Goal: Task Accomplishment & Management: Manage account settings

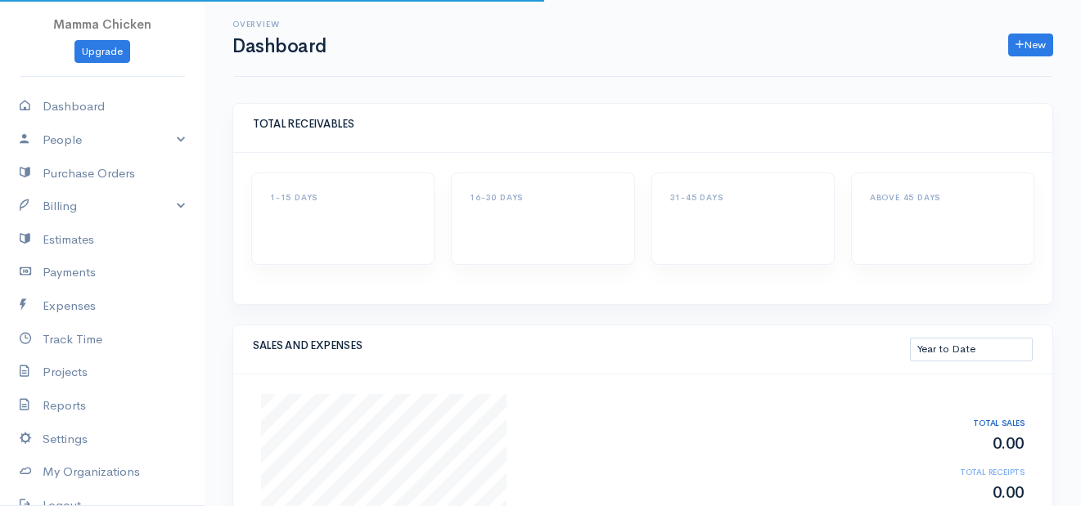
select select "thistoyear"
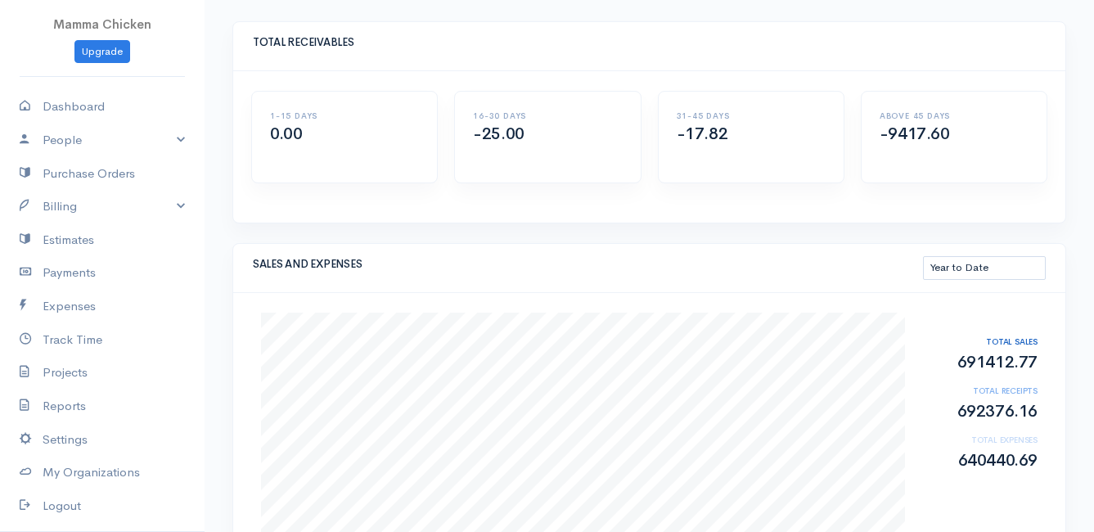
scroll to position [164, 0]
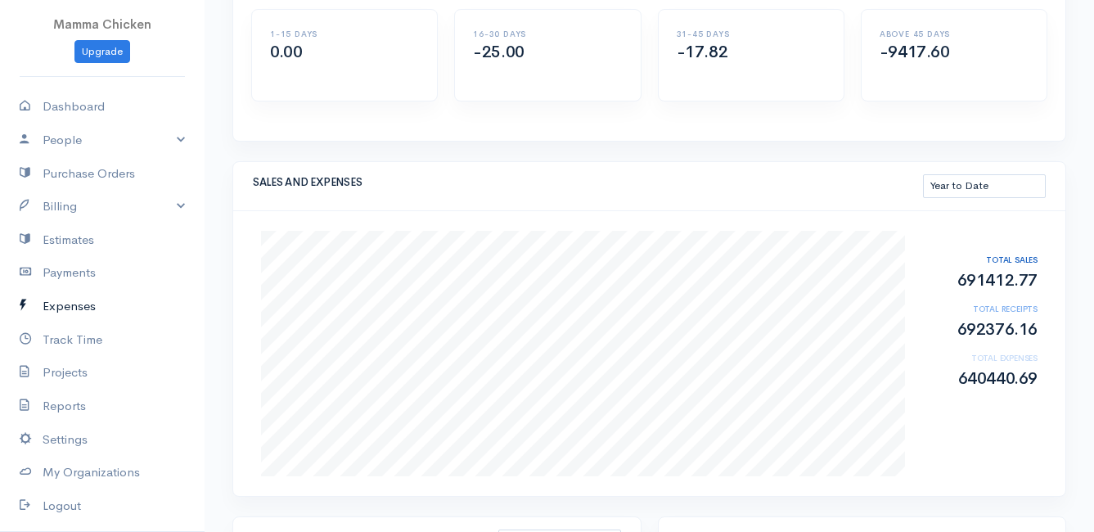
click at [76, 300] on link "Expenses" at bounding box center [102, 307] width 204 height 34
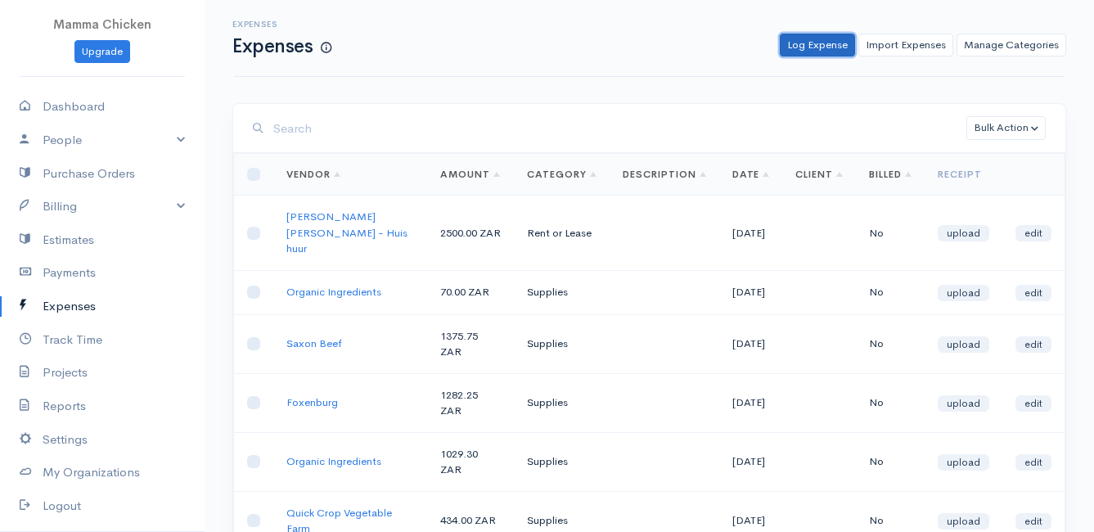
click at [817, 34] on link "Log Expense" at bounding box center [817, 46] width 75 height 24
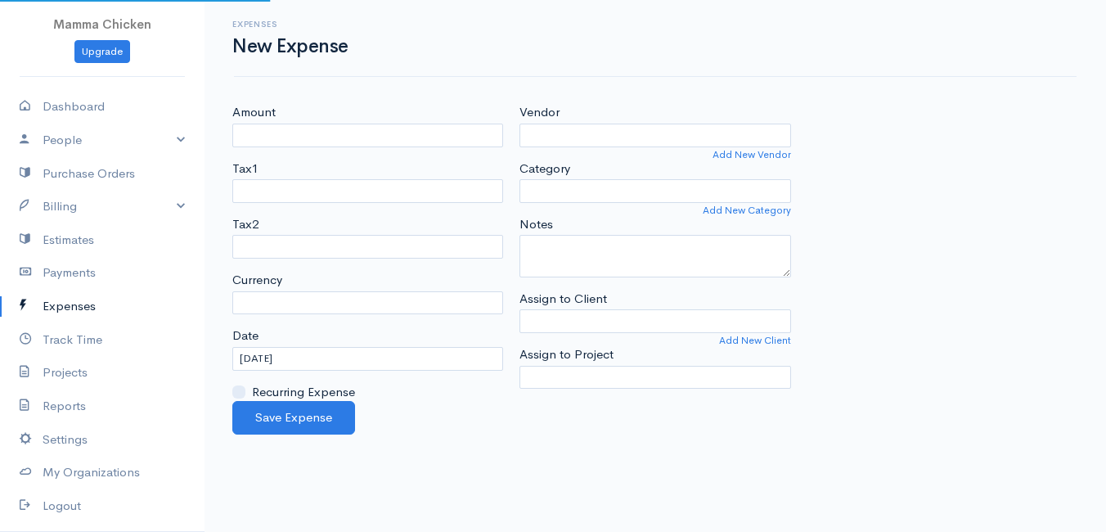
select select "ZAR"
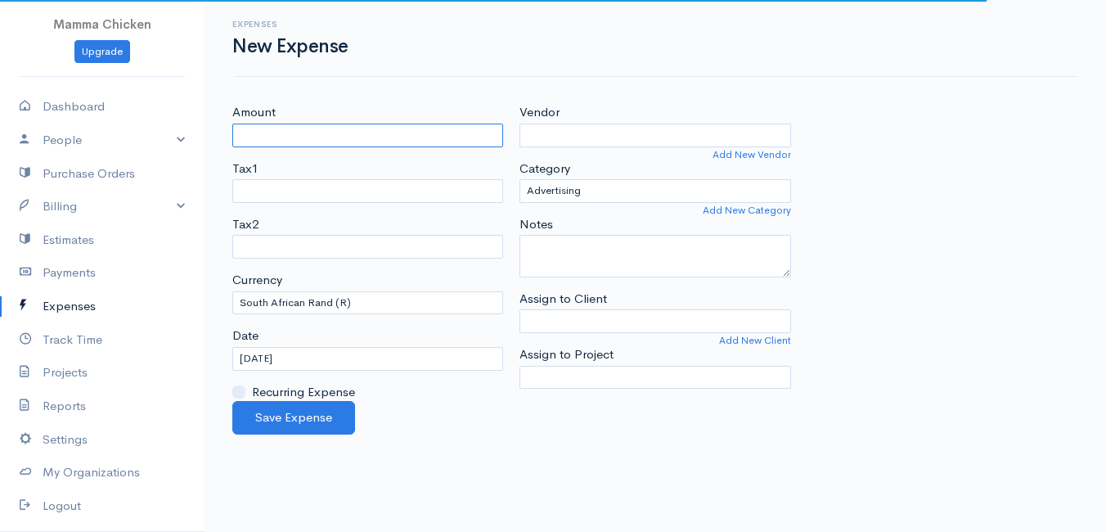
click at [265, 139] on input "Amount" at bounding box center [367, 136] width 271 height 24
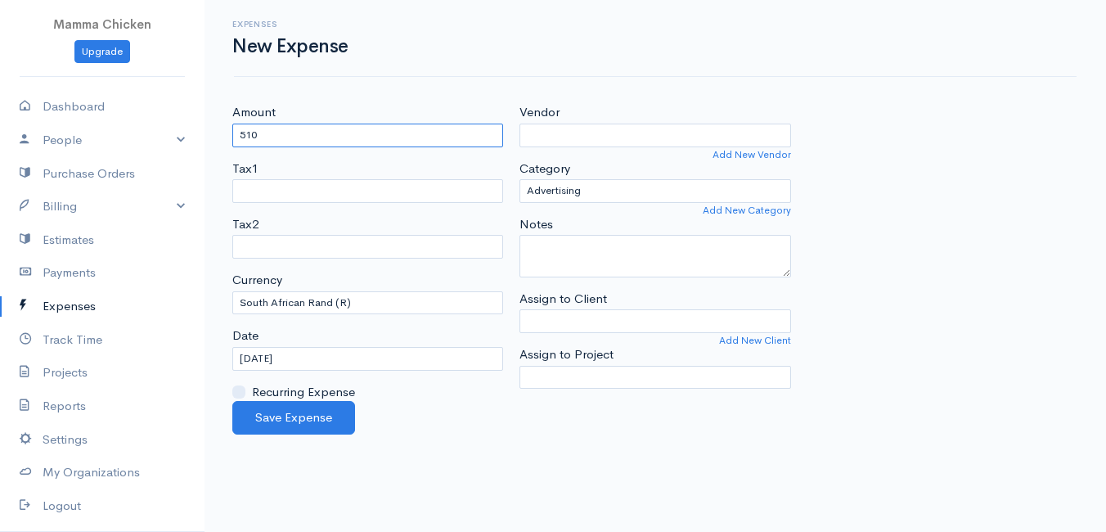
type input "510"
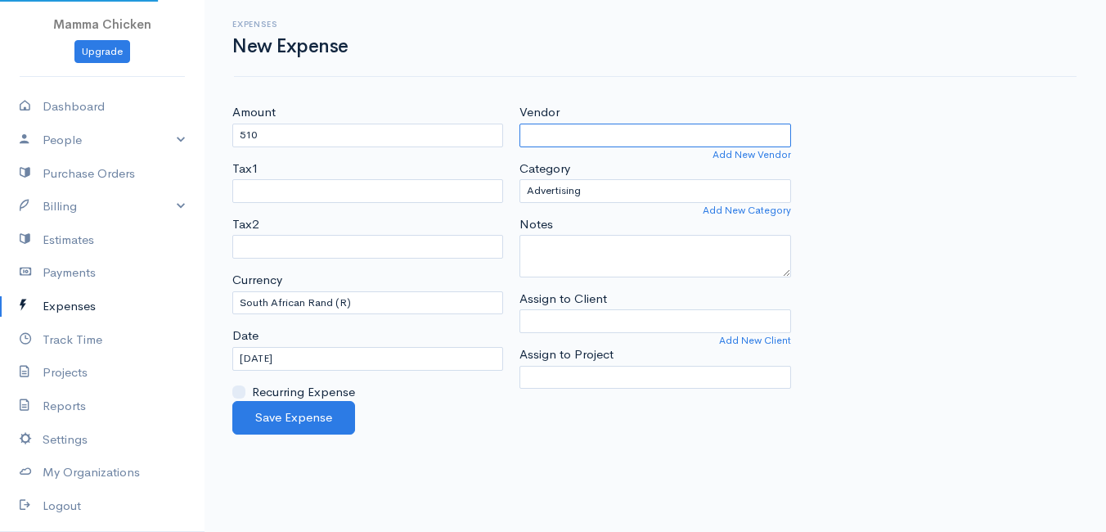
click at [550, 133] on input "Vendor" at bounding box center [654, 136] width 271 height 24
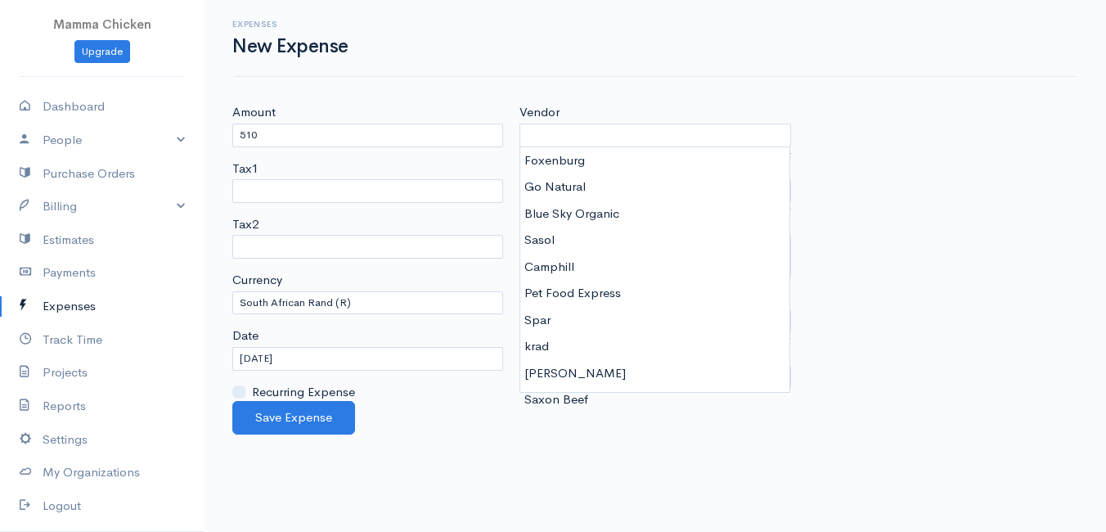
click at [857, 131] on div "Amount 510 Tax1 Tax2 Currency U.S. Dollars ($) Canadian Dollars ($) British Pou…" at bounding box center [655, 252] width 862 height 298
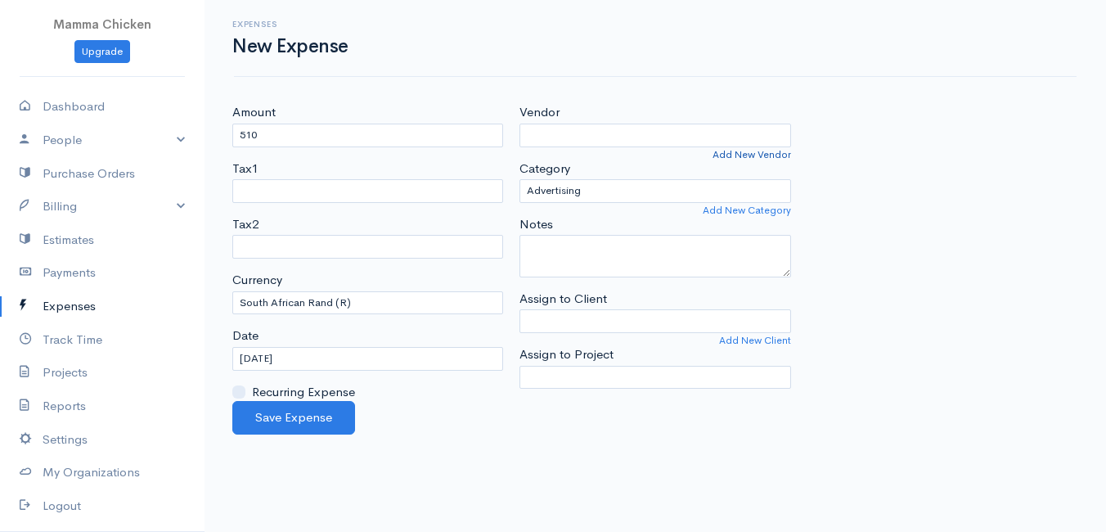
click at [743, 151] on link "Add New Vendor" at bounding box center [751, 154] width 79 height 15
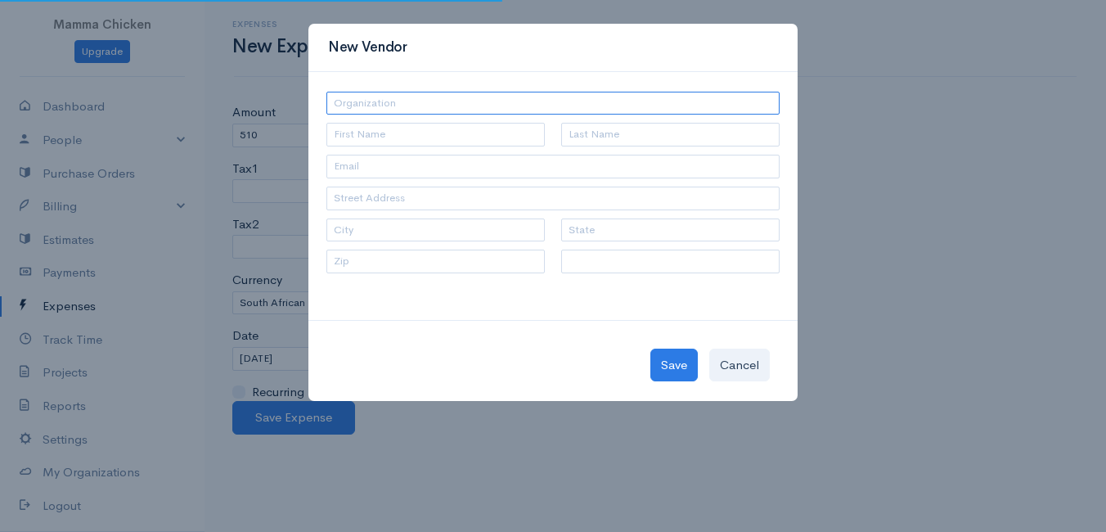
select select "South Africa"
click at [419, 101] on input "text" at bounding box center [552, 104] width 453 height 24
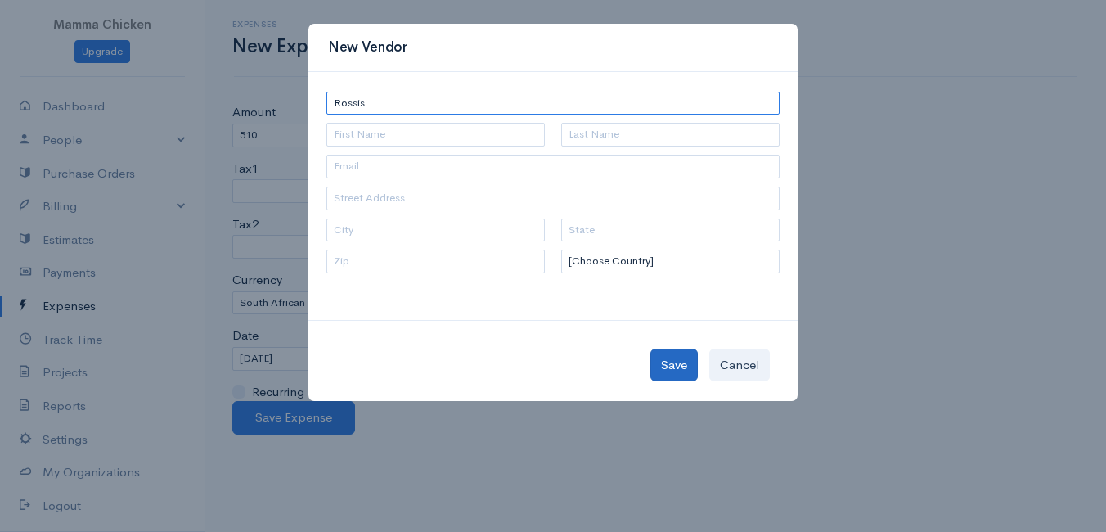
type input "Rossis"
click at [683, 366] on button "Save" at bounding box center [673, 365] width 47 height 34
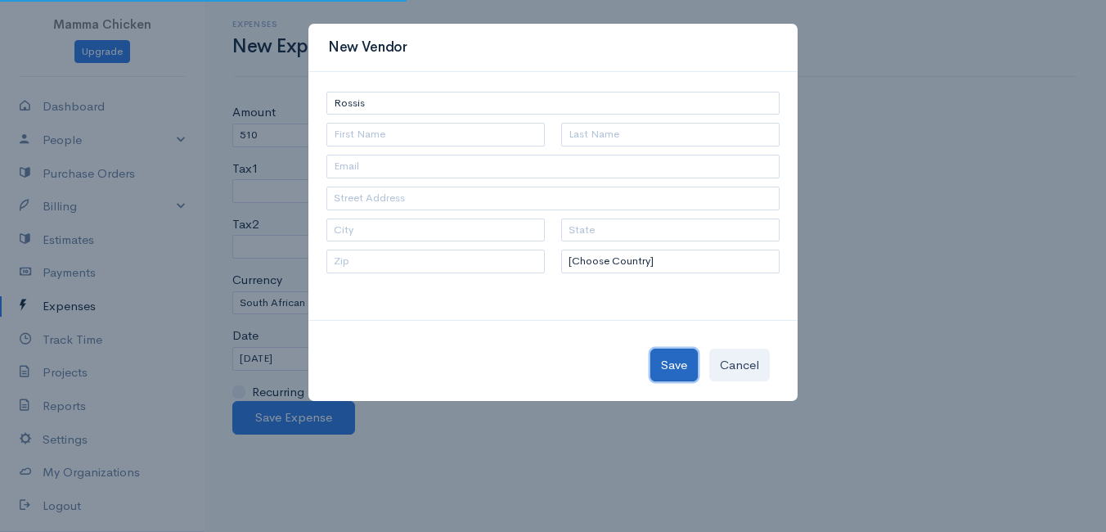
type input "Rossis"
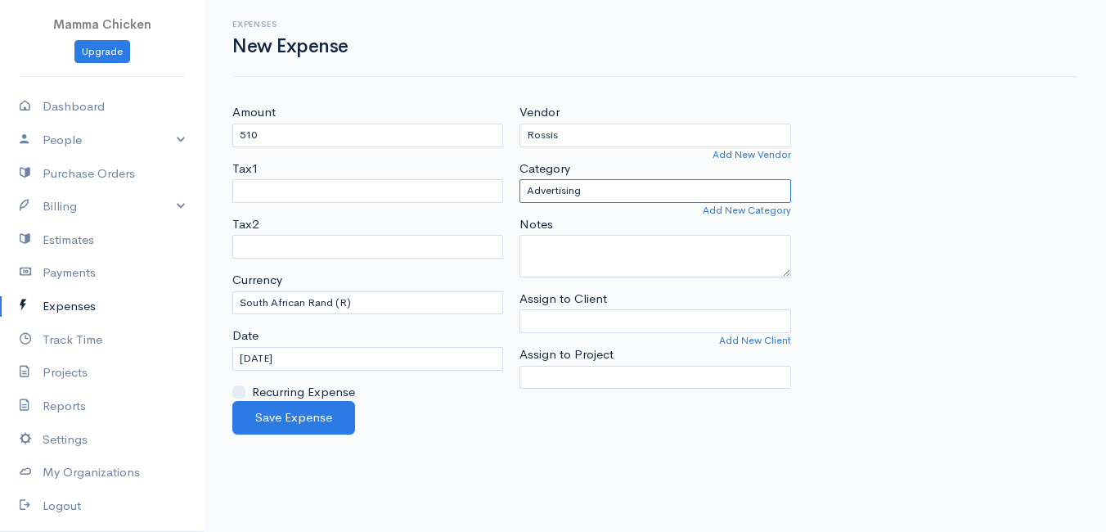
click at [606, 186] on select "Advertising Car & Truck Expenses Contractors Education Education and Training E…" at bounding box center [654, 191] width 271 height 24
select select "Meals & Entertainment"
click at [519, 179] on select "Advertising Car & Truck Expenses Contractors Education Education and Training E…" at bounding box center [654, 191] width 271 height 24
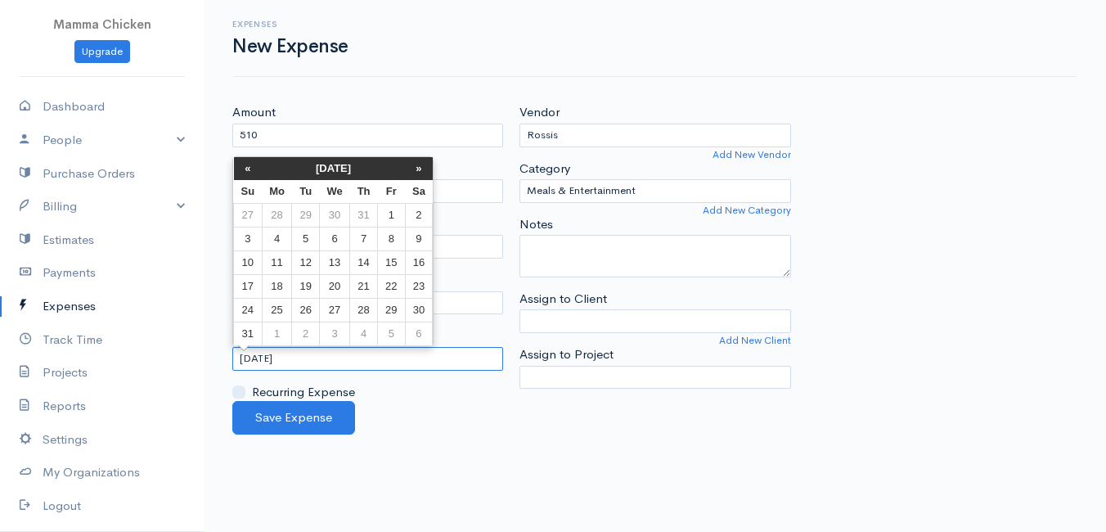
click at [326, 357] on input "[DATE]" at bounding box center [367, 359] width 271 height 24
click at [388, 299] on td "29" at bounding box center [391, 310] width 27 height 24
type input "[DATE]"
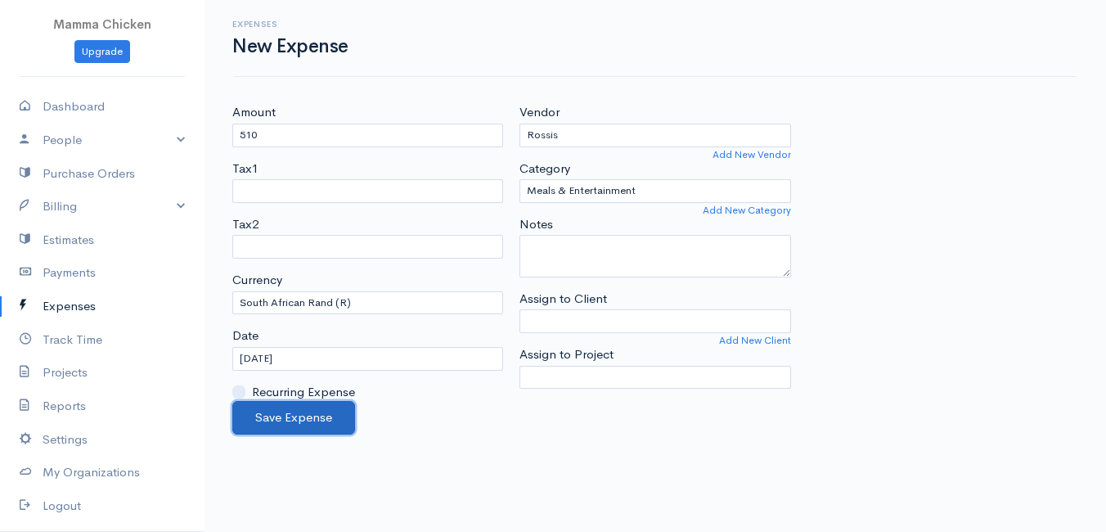
click at [283, 414] on button "Save Expense" at bounding box center [293, 418] width 123 height 34
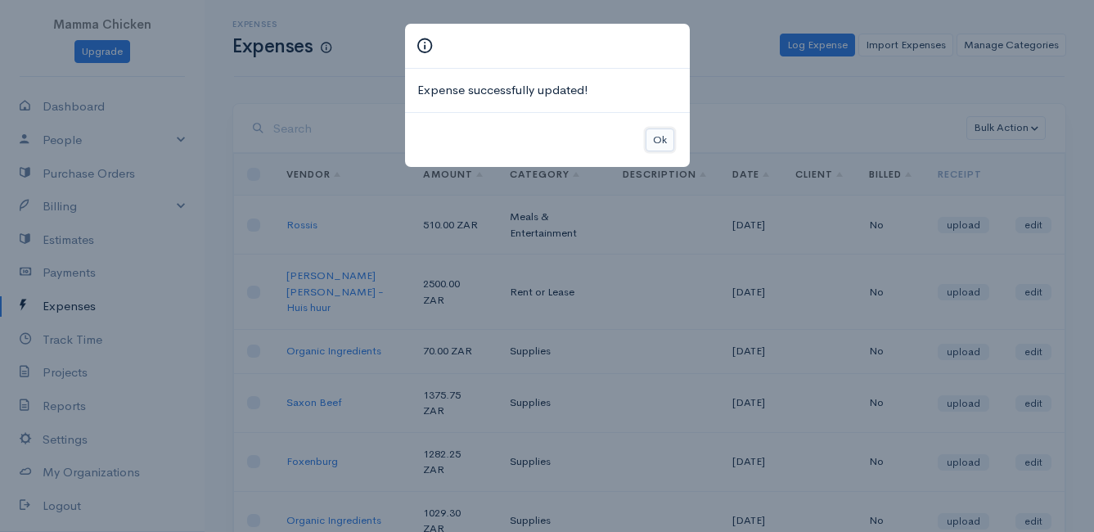
click at [663, 142] on button "Ok" at bounding box center [659, 140] width 29 height 24
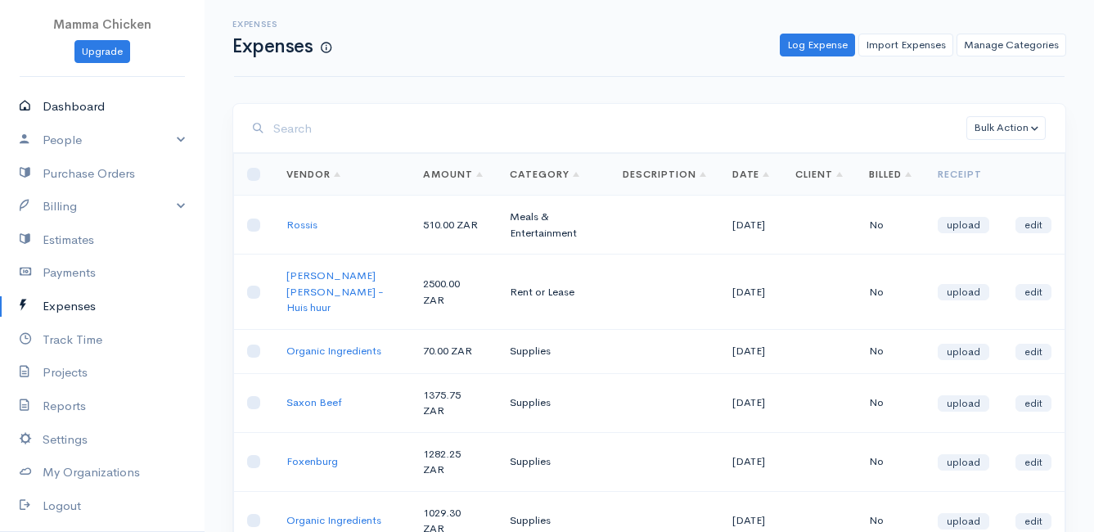
click at [63, 102] on link "Dashboard" at bounding box center [102, 107] width 204 height 34
select select "thistoyear"
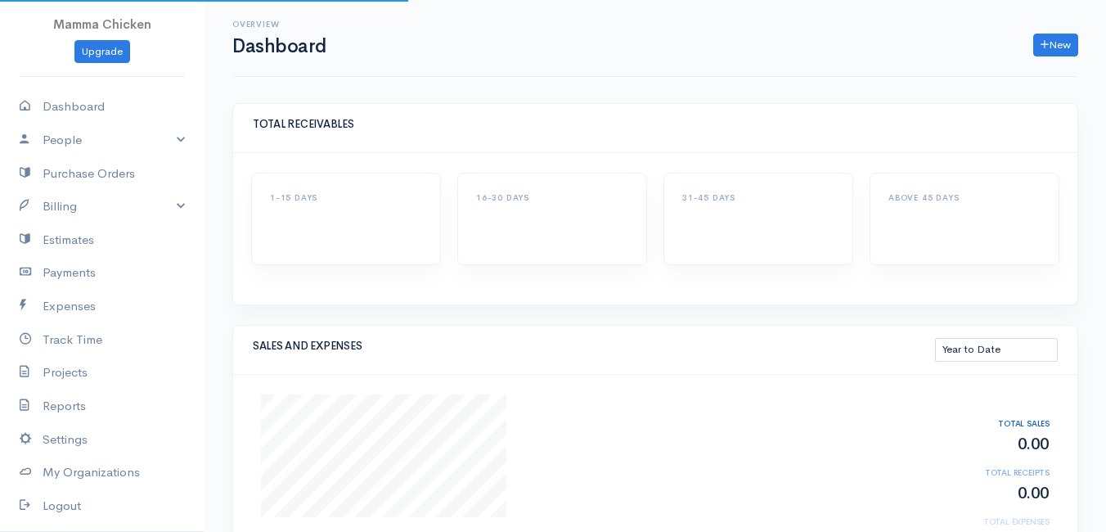
select select "thistoyear"
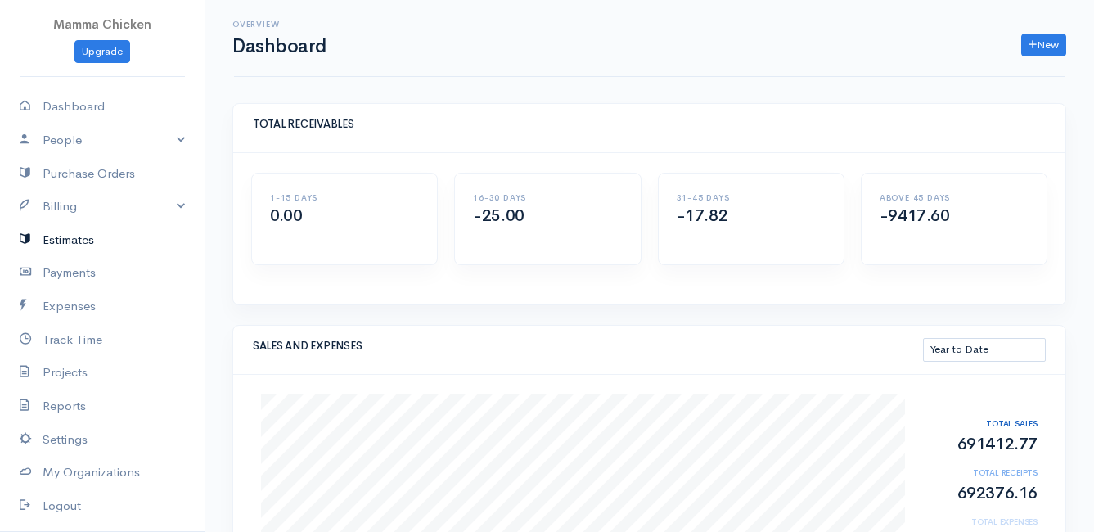
scroll to position [80, 0]
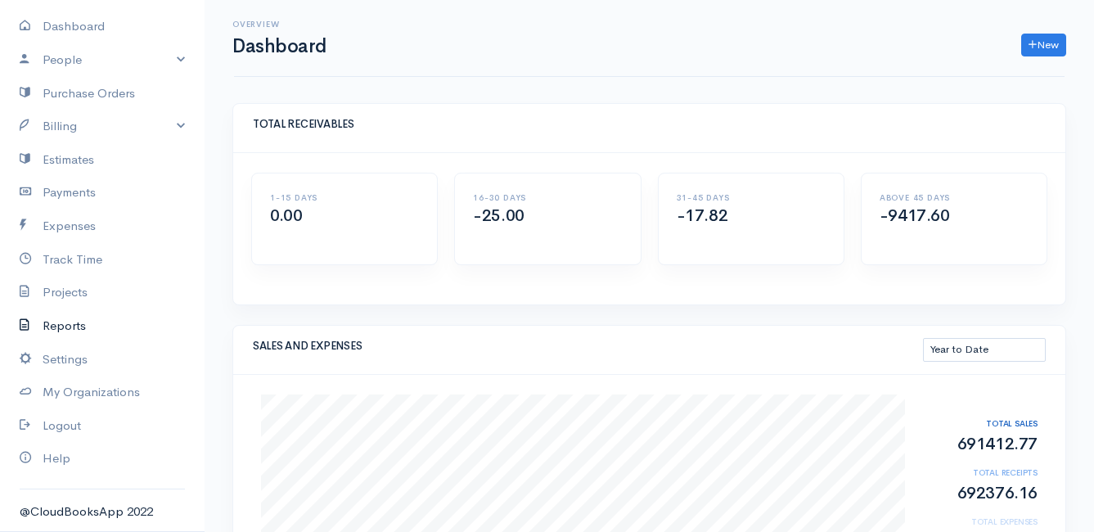
click at [78, 317] on link "Reports" at bounding box center [102, 326] width 204 height 34
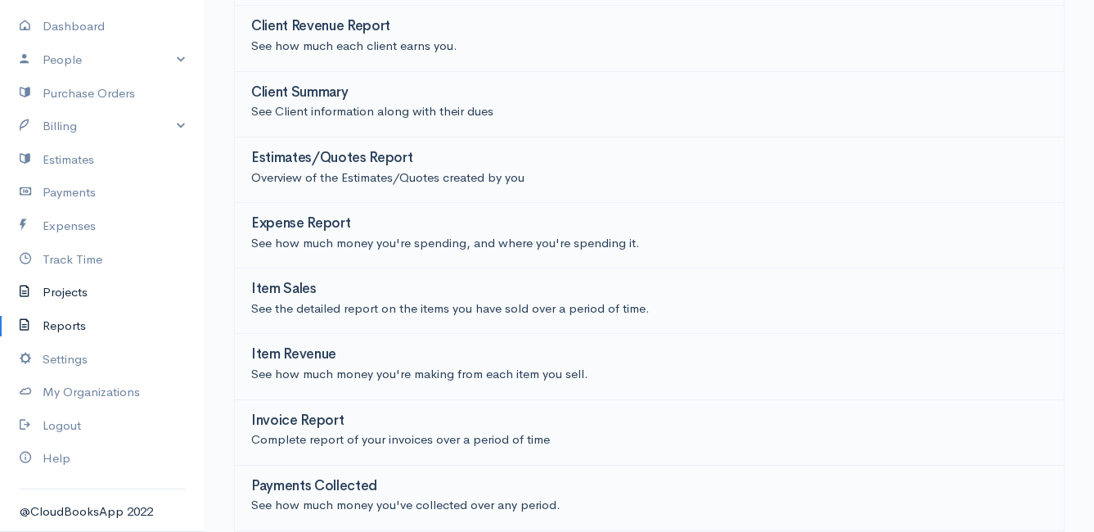
scroll to position [245, 0]
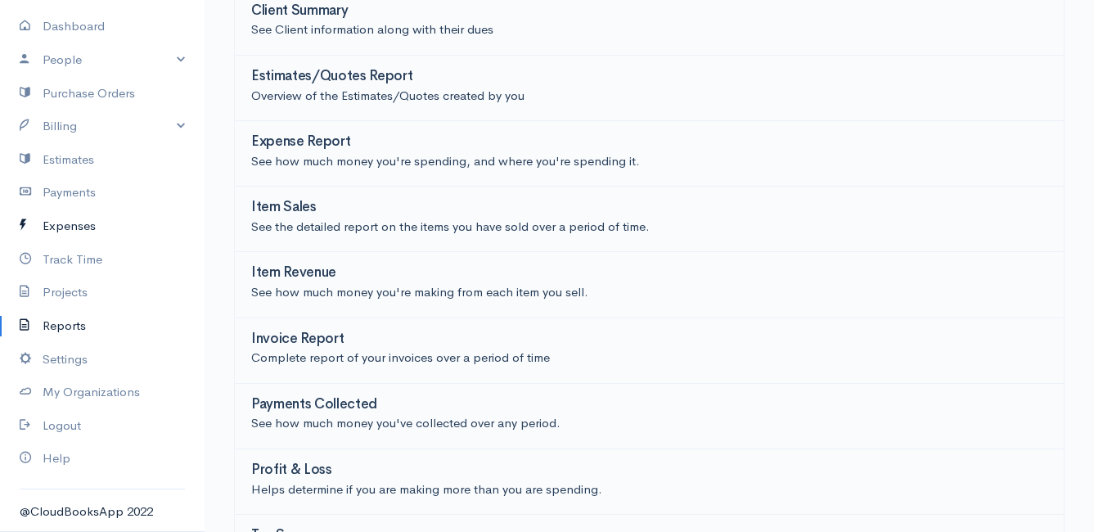
click at [74, 229] on link "Expenses" at bounding box center [102, 226] width 204 height 34
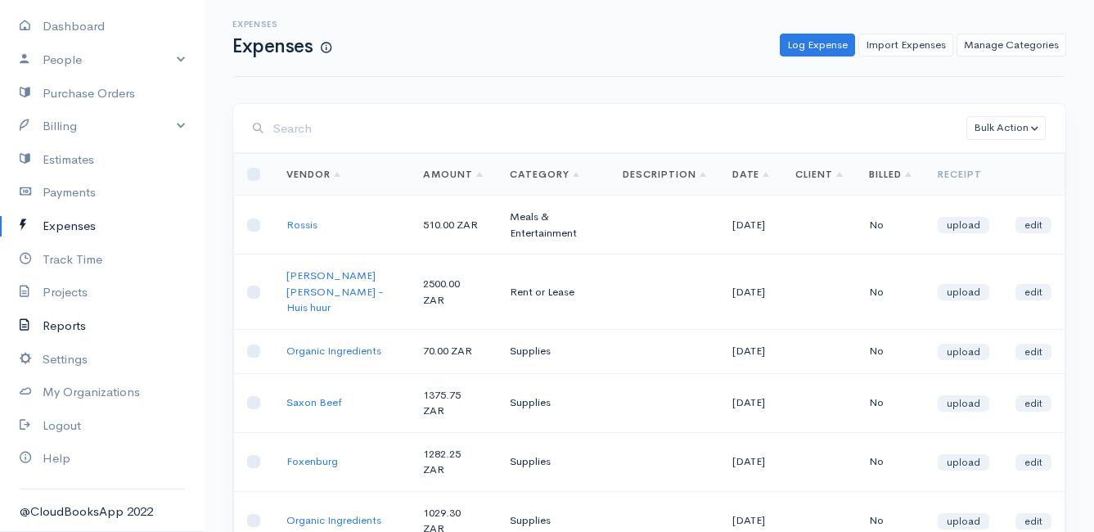
click at [62, 322] on link "Reports" at bounding box center [102, 326] width 204 height 34
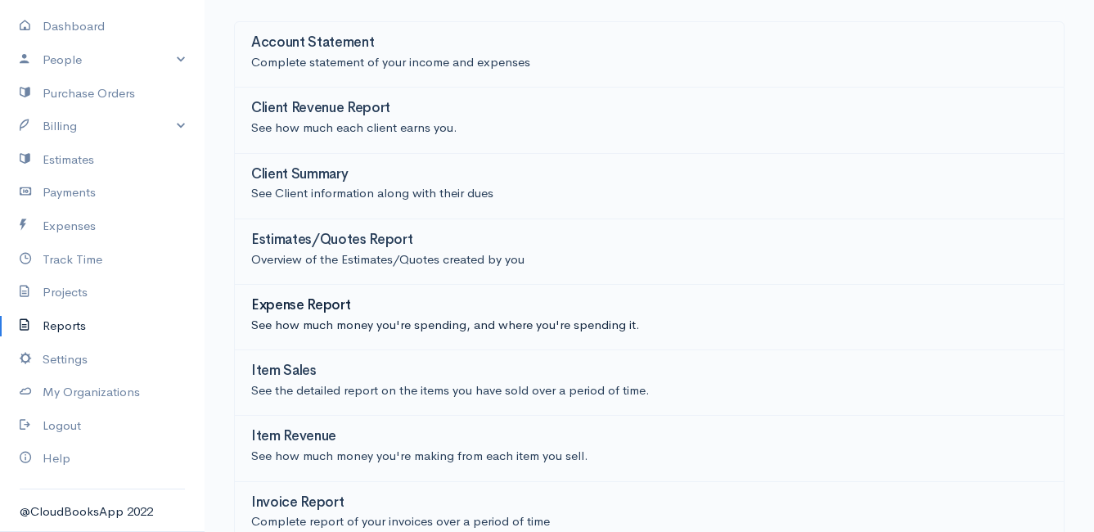
scroll to position [164, 0]
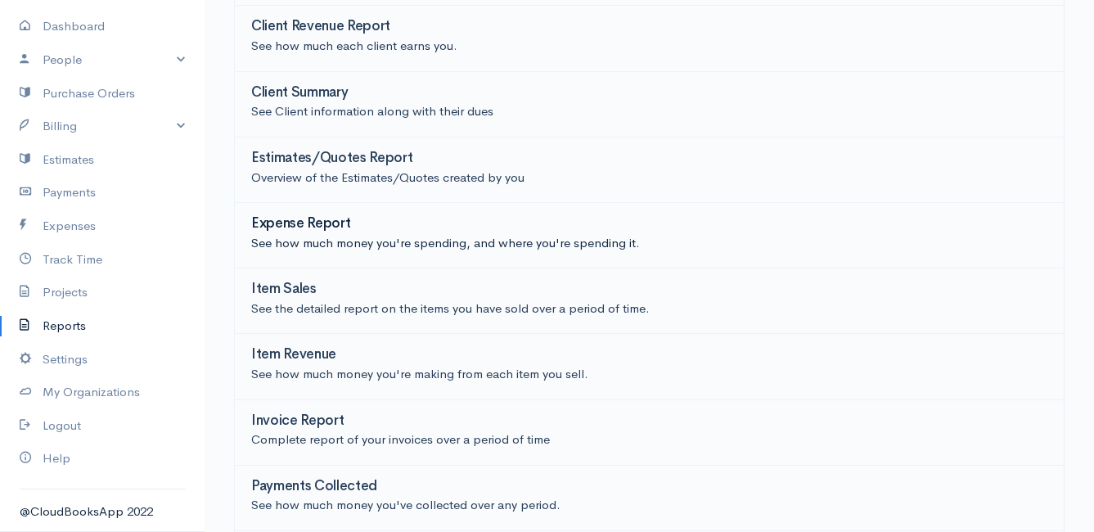
click at [311, 222] on h3 "Expense Report" at bounding box center [300, 224] width 99 height 16
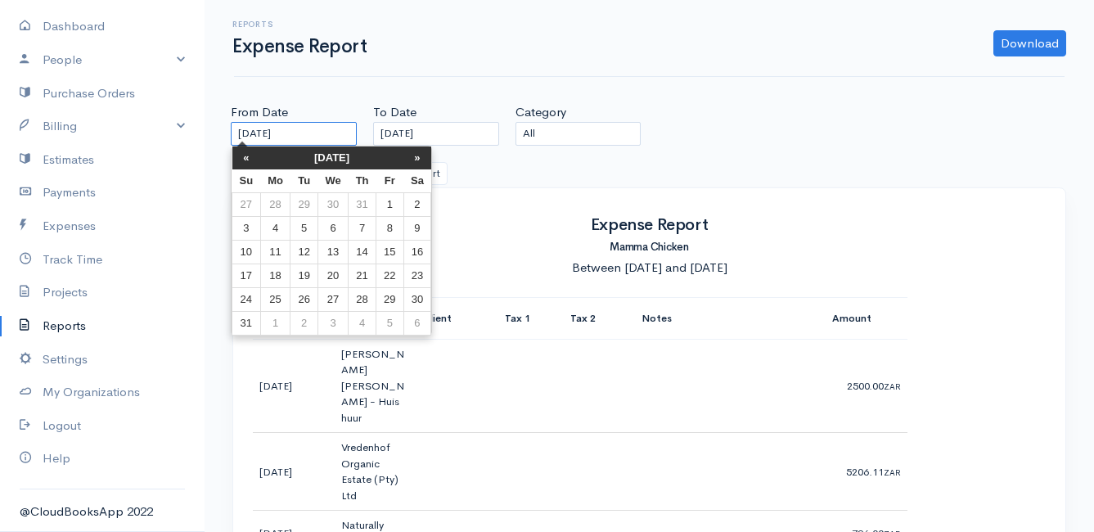
click at [326, 131] on input "[DATE]" at bounding box center [294, 134] width 126 height 24
click at [245, 163] on th "«" at bounding box center [246, 157] width 29 height 23
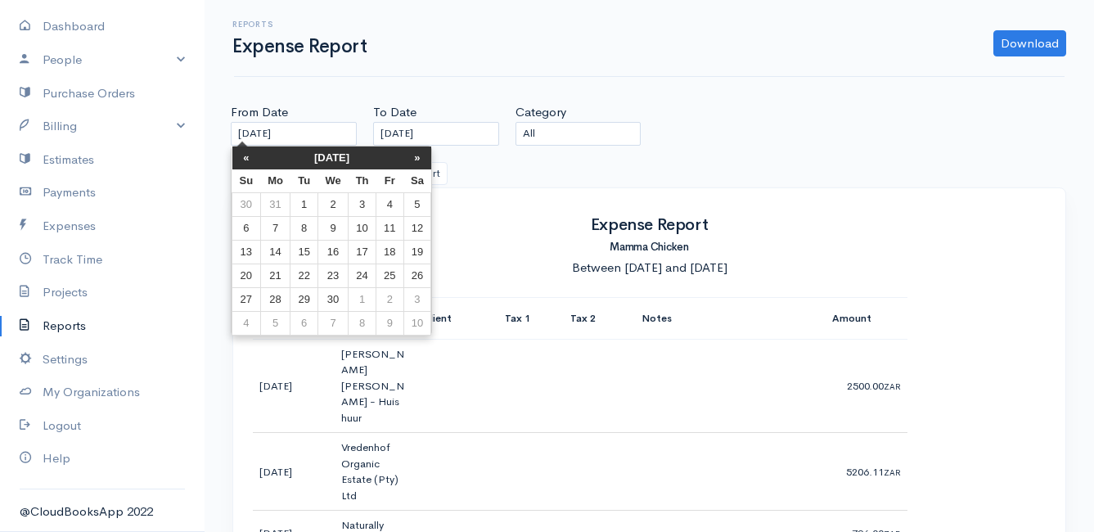
click at [245, 163] on th "«" at bounding box center [246, 157] width 29 height 23
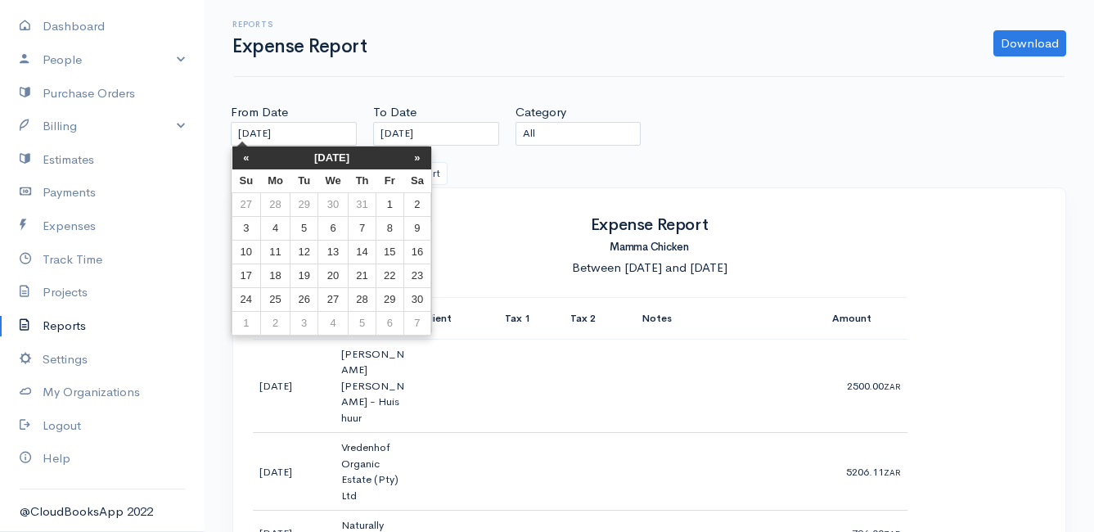
click at [245, 163] on th "«" at bounding box center [246, 157] width 29 height 23
click at [354, 200] on td "1" at bounding box center [362, 204] width 28 height 24
type input "[DATE]"
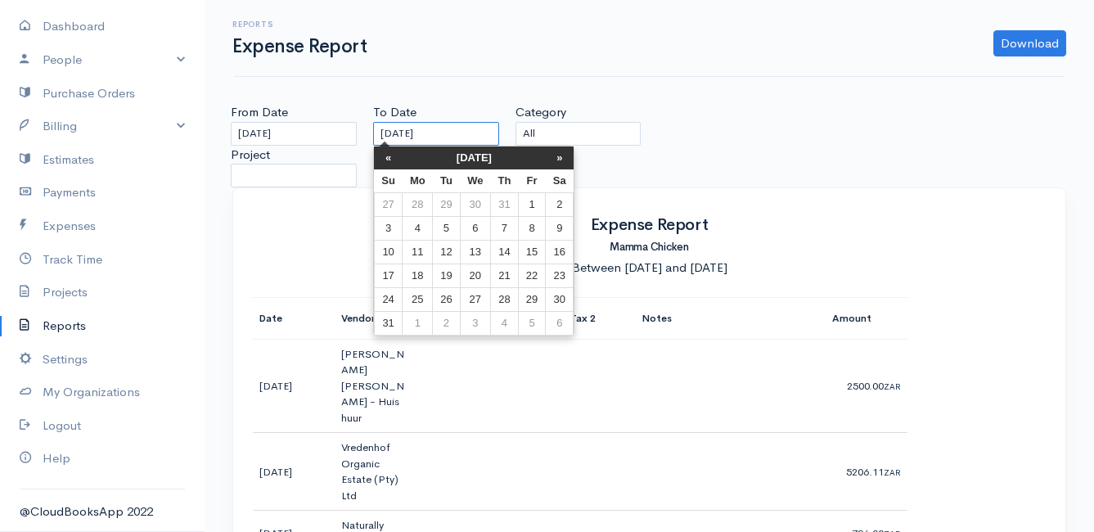
click at [454, 132] on input "[DATE]" at bounding box center [436, 134] width 126 height 24
click at [384, 156] on th "«" at bounding box center [388, 157] width 29 height 23
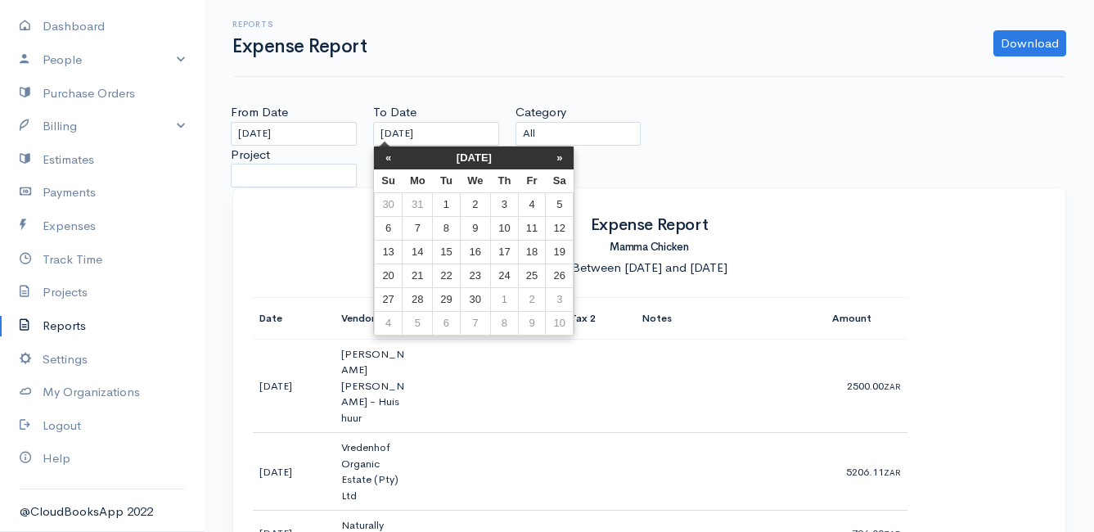
click at [384, 156] on th "«" at bounding box center [388, 157] width 29 height 23
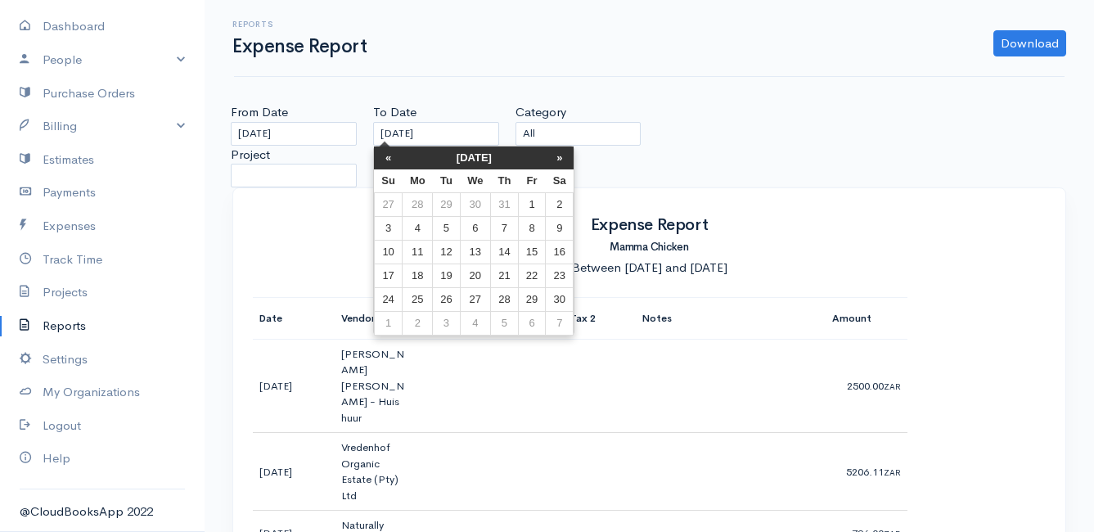
click at [384, 156] on th "«" at bounding box center [388, 157] width 29 height 23
click at [556, 294] on td "31" at bounding box center [560, 299] width 28 height 24
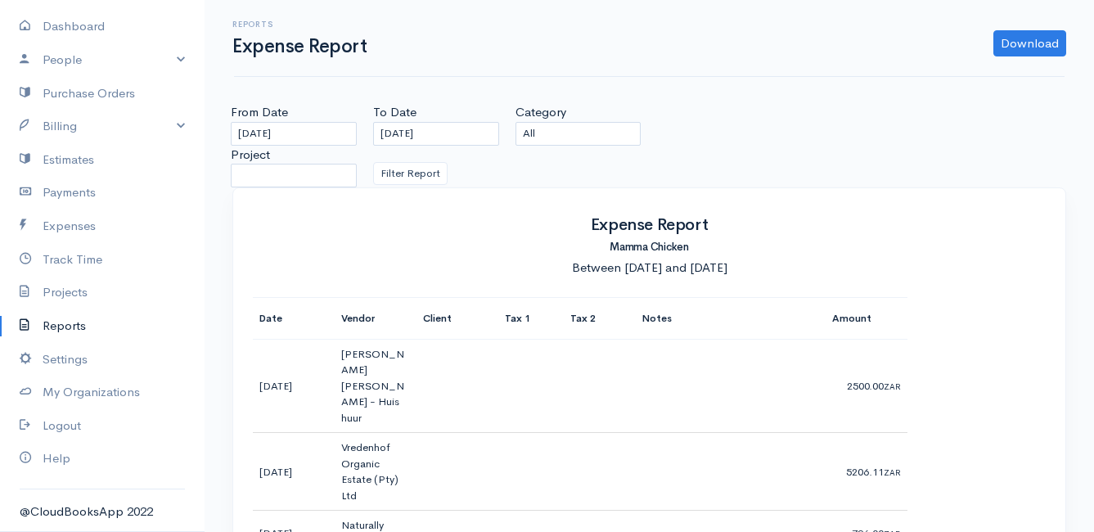
type input "[DATE]"
click at [418, 177] on button "Filter Report" at bounding box center [410, 174] width 74 height 24
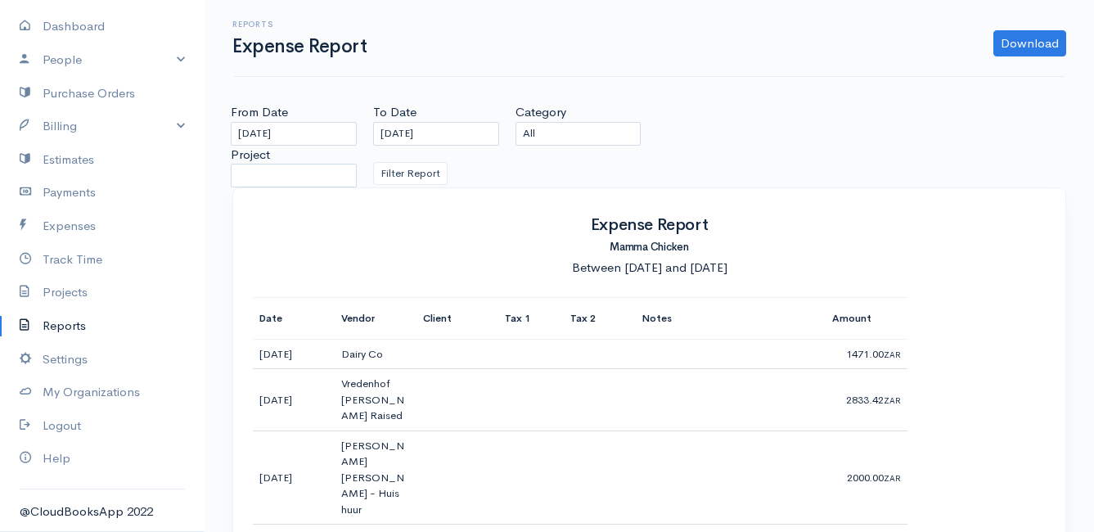
click at [59, 322] on link "Reports" at bounding box center [102, 326] width 204 height 34
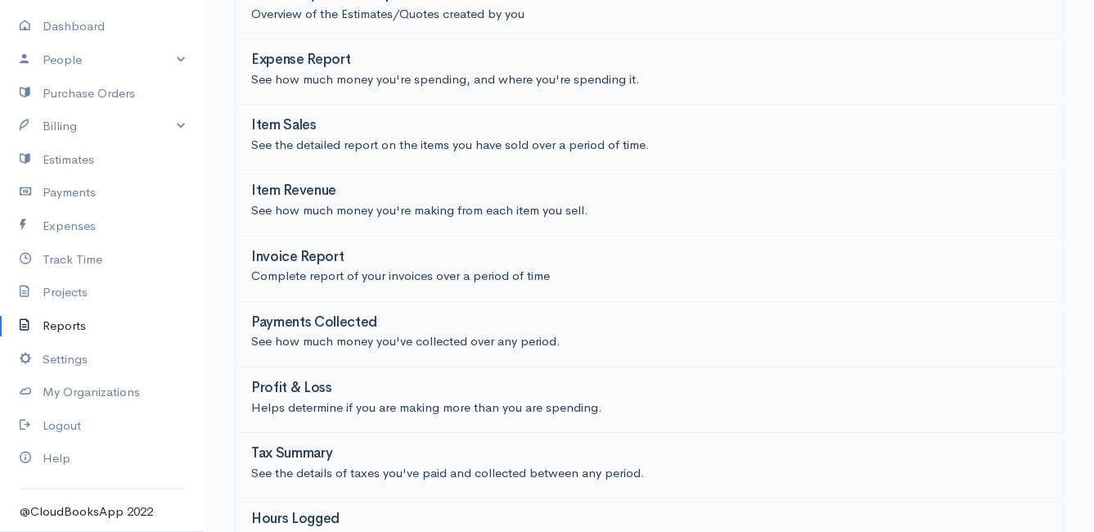
scroll to position [360, 0]
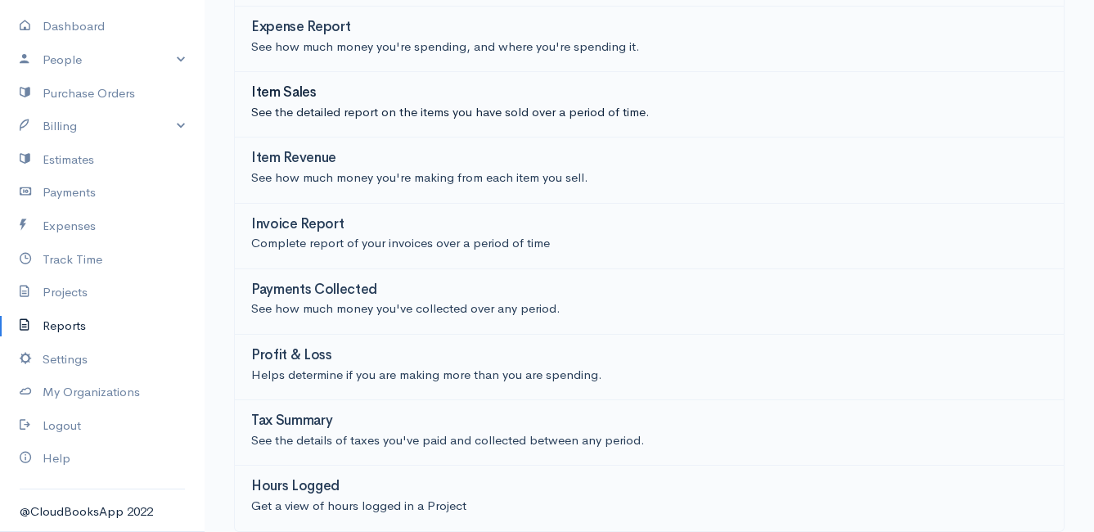
click at [283, 88] on h3 "Item Sales" at bounding box center [283, 93] width 65 height 16
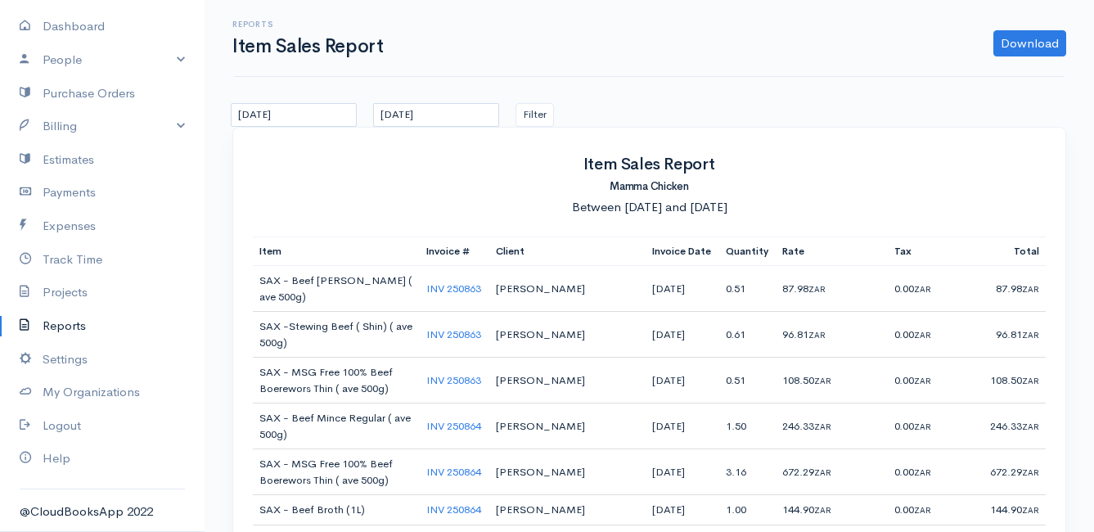
click at [84, 321] on link "Reports" at bounding box center [102, 326] width 204 height 34
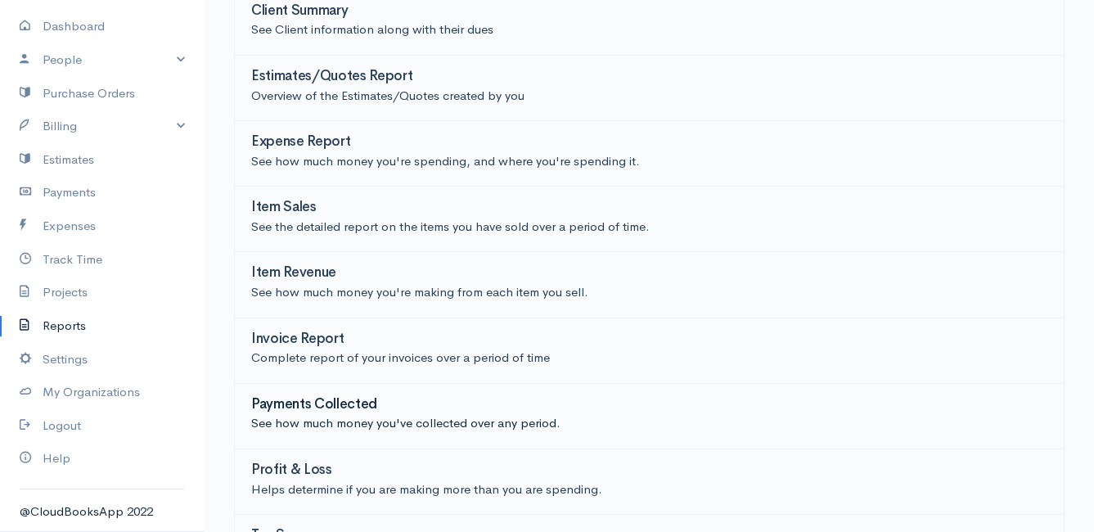
scroll to position [327, 0]
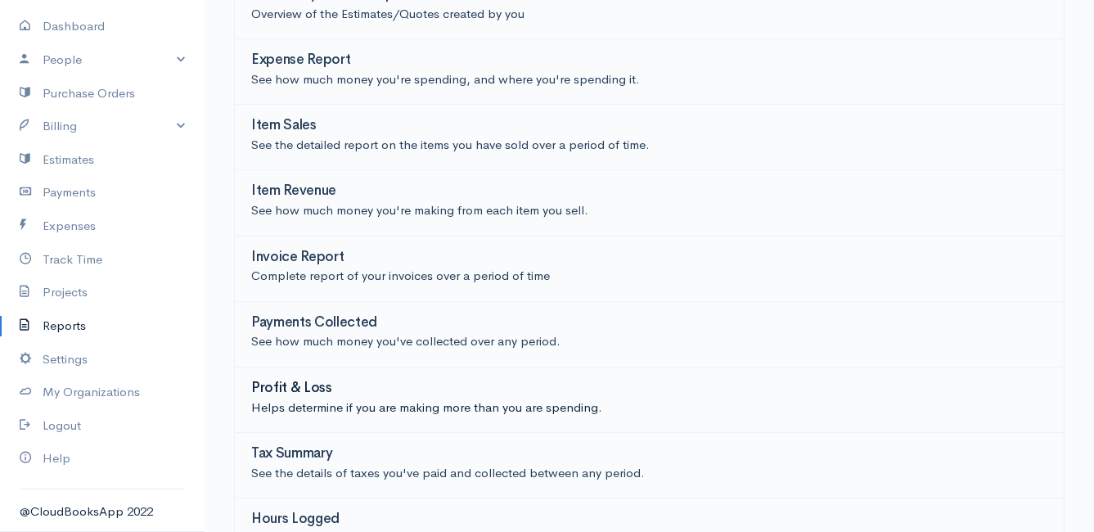
click at [302, 381] on h3 "Profit & Loss" at bounding box center [291, 388] width 81 height 16
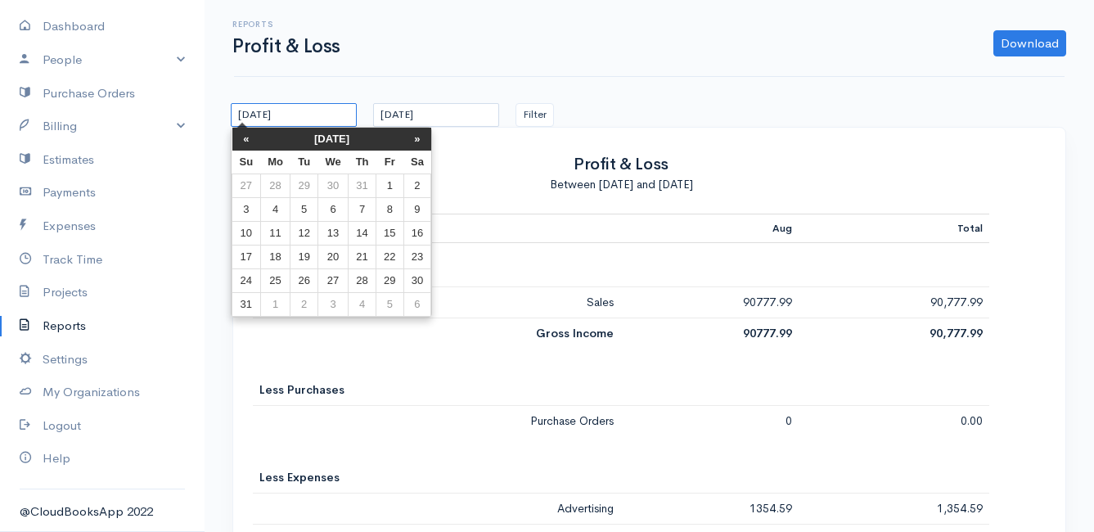
click at [309, 109] on input "[DATE]" at bounding box center [294, 115] width 126 height 24
click at [243, 135] on th "«" at bounding box center [246, 139] width 29 height 23
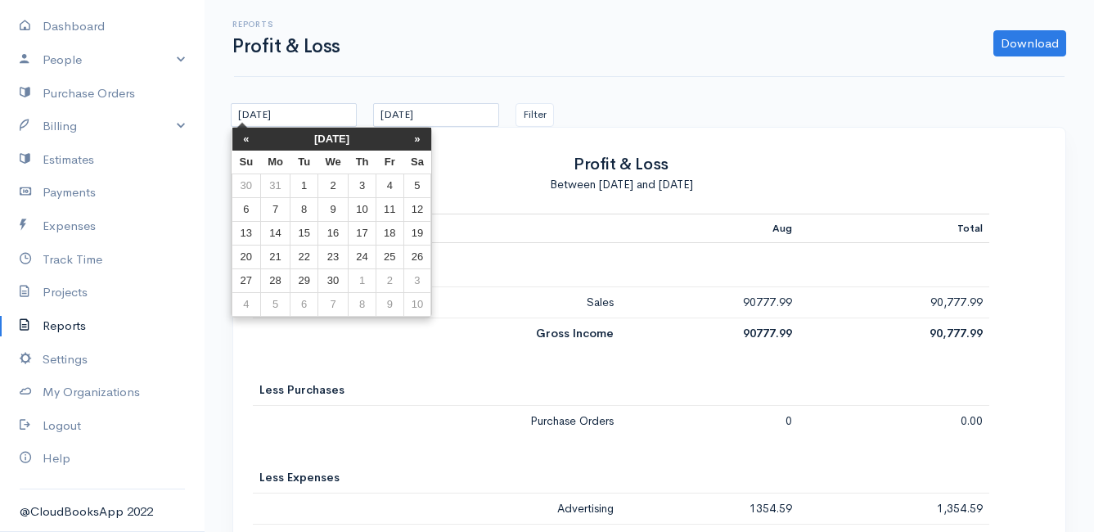
click at [243, 135] on th "«" at bounding box center [246, 139] width 29 height 23
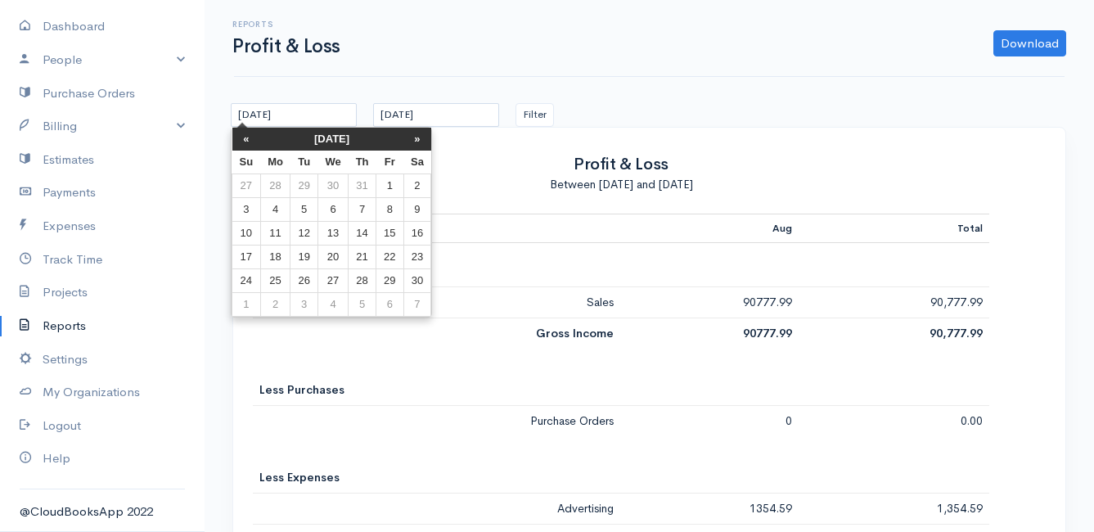
click at [243, 135] on th "«" at bounding box center [246, 139] width 29 height 23
click at [371, 186] on td "1" at bounding box center [362, 186] width 28 height 24
type input "[DATE]"
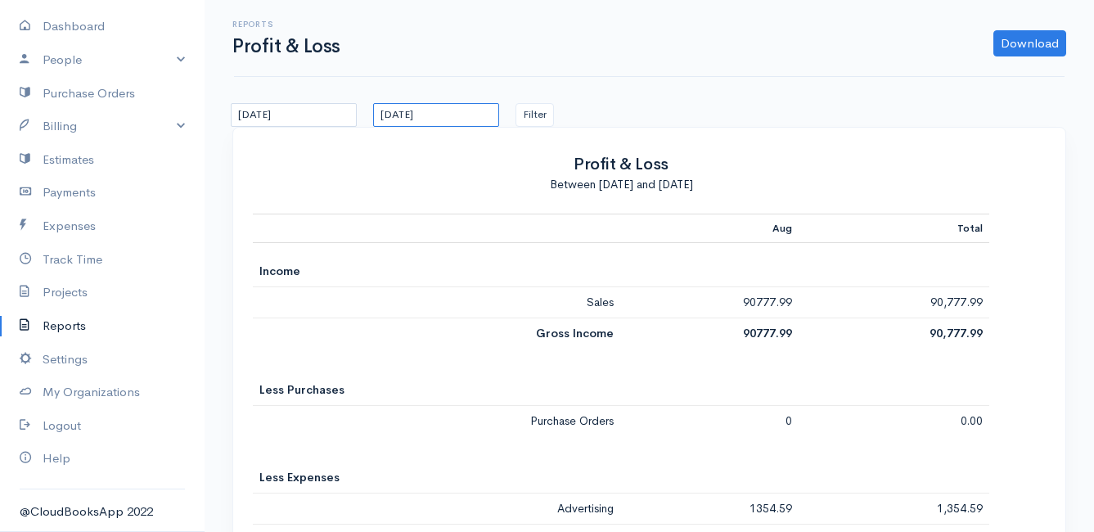
click at [448, 112] on input "[DATE]" at bounding box center [436, 115] width 126 height 24
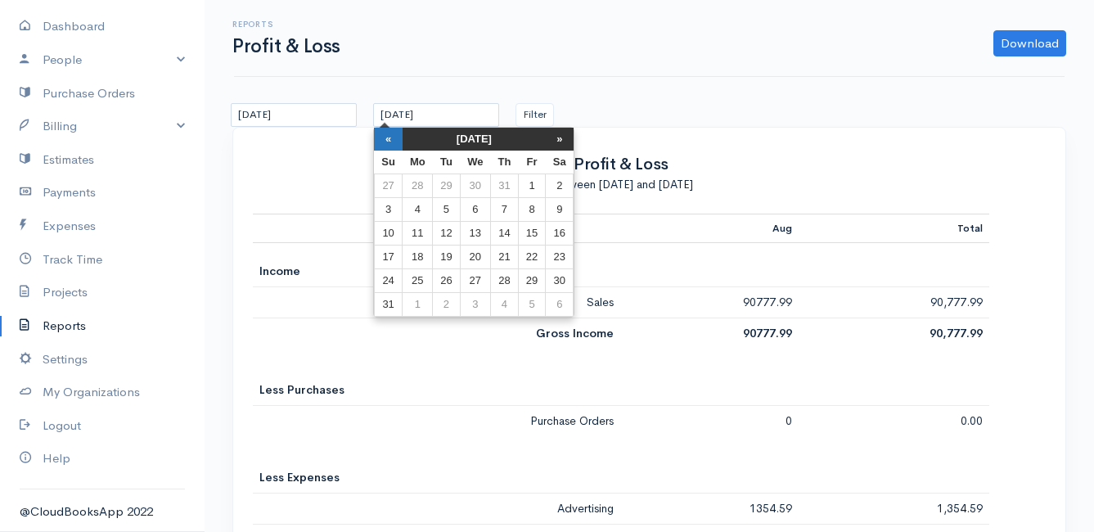
click at [385, 138] on th "«" at bounding box center [388, 139] width 29 height 23
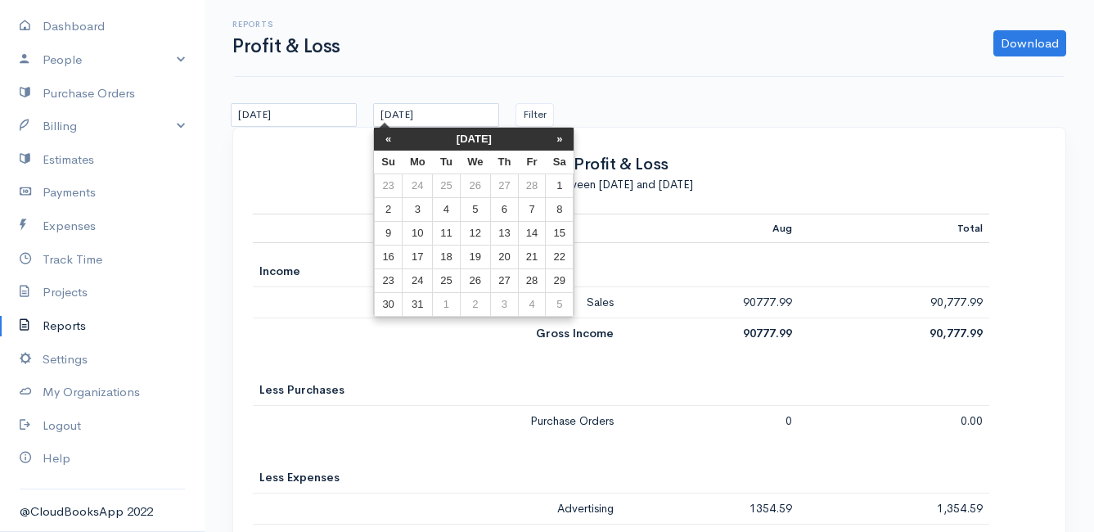
click at [385, 138] on th "«" at bounding box center [388, 139] width 29 height 23
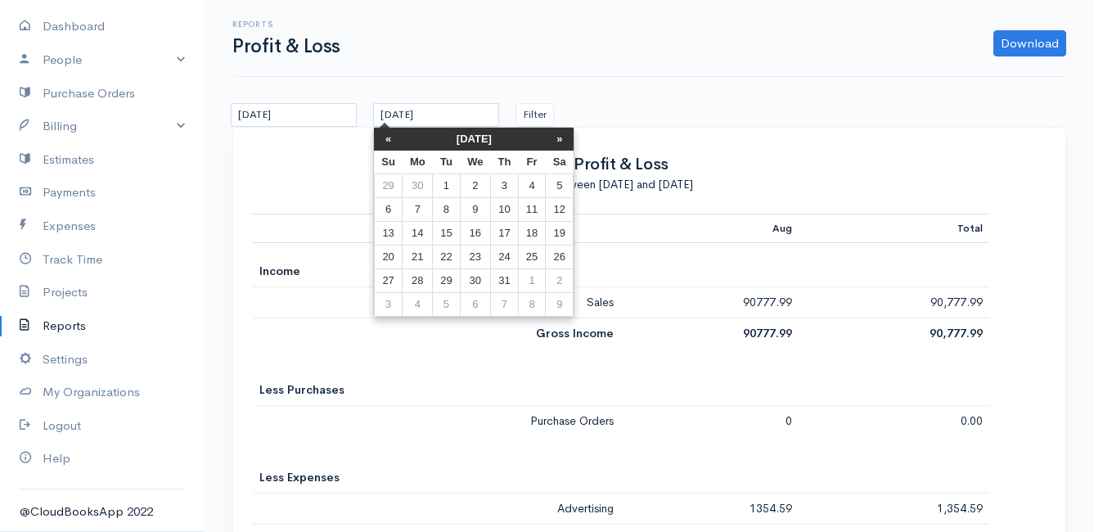
click at [385, 138] on th "«" at bounding box center [388, 139] width 29 height 23
click at [560, 276] on td "31" at bounding box center [560, 281] width 28 height 24
type input "[DATE]"
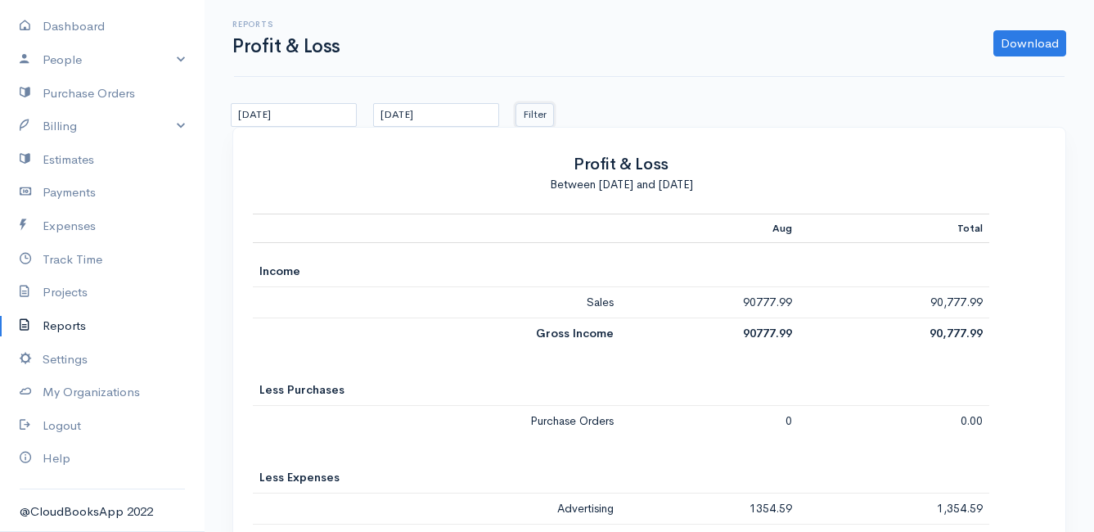
click at [537, 115] on button "Filter" at bounding box center [534, 115] width 38 height 24
click at [1036, 47] on link "Download" at bounding box center [1029, 43] width 73 height 26
click at [974, 74] on link "PDF" at bounding box center [997, 78] width 129 height 29
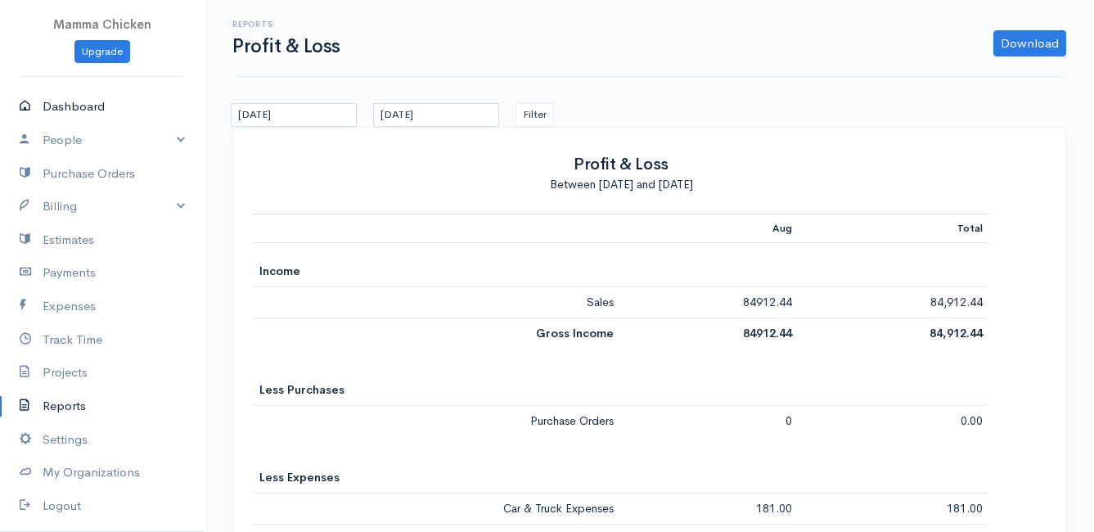
click at [79, 104] on link "Dashboard" at bounding box center [102, 107] width 204 height 34
select select "thistoyear"
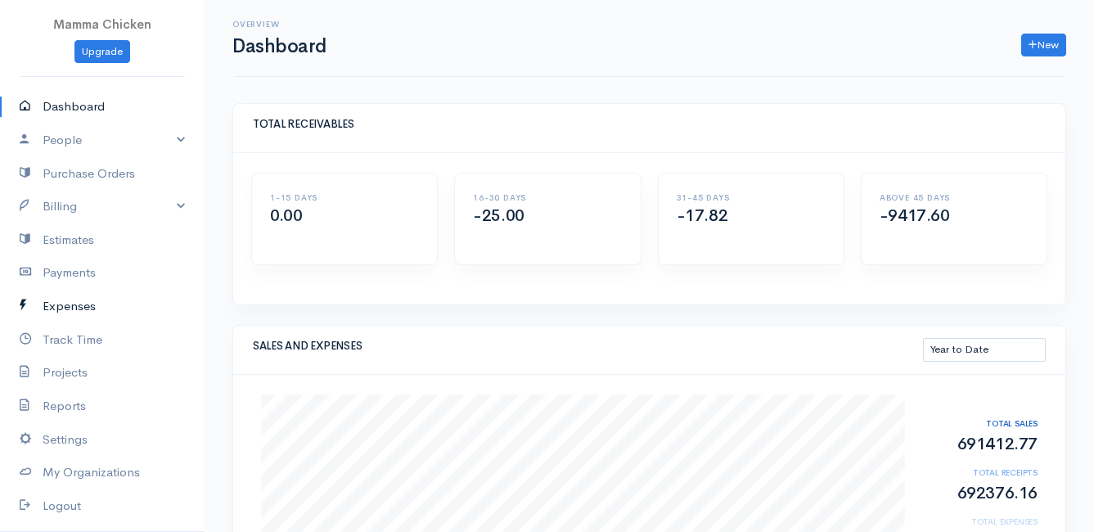
click at [88, 308] on link "Expenses" at bounding box center [102, 307] width 204 height 34
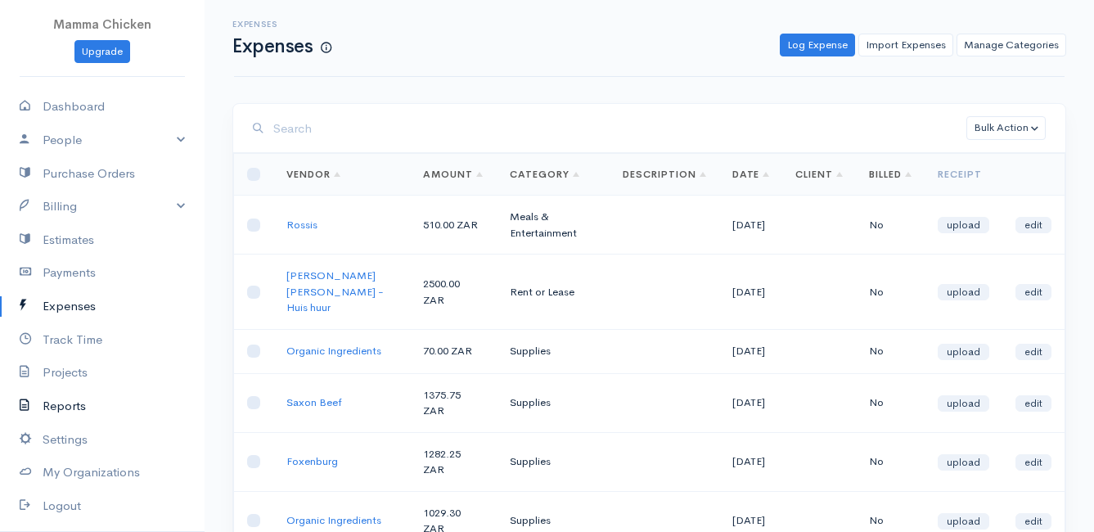
click at [72, 398] on link "Reports" at bounding box center [102, 406] width 204 height 34
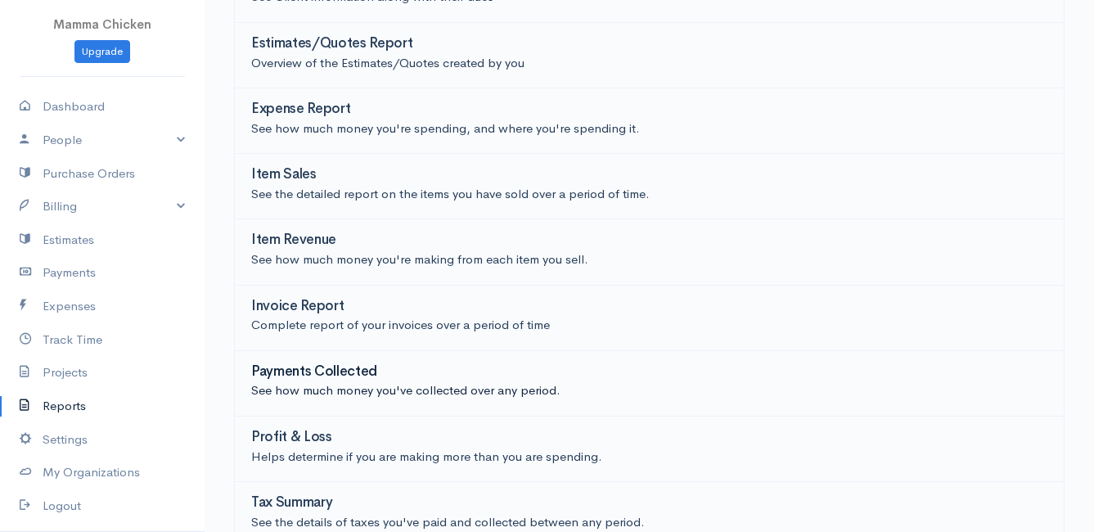
scroll to position [360, 0]
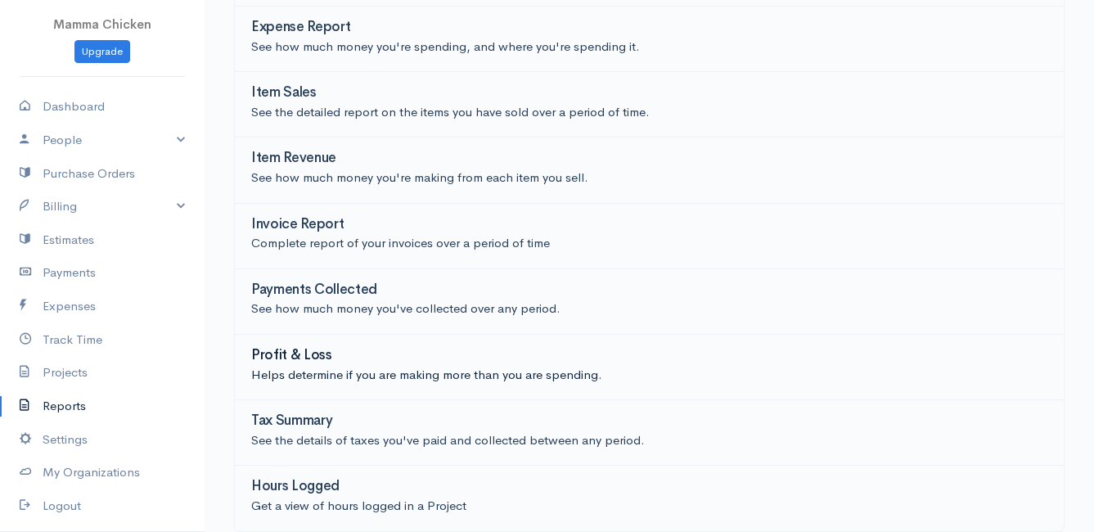
click at [301, 356] on h3 "Profit & Loss" at bounding box center [291, 356] width 81 height 16
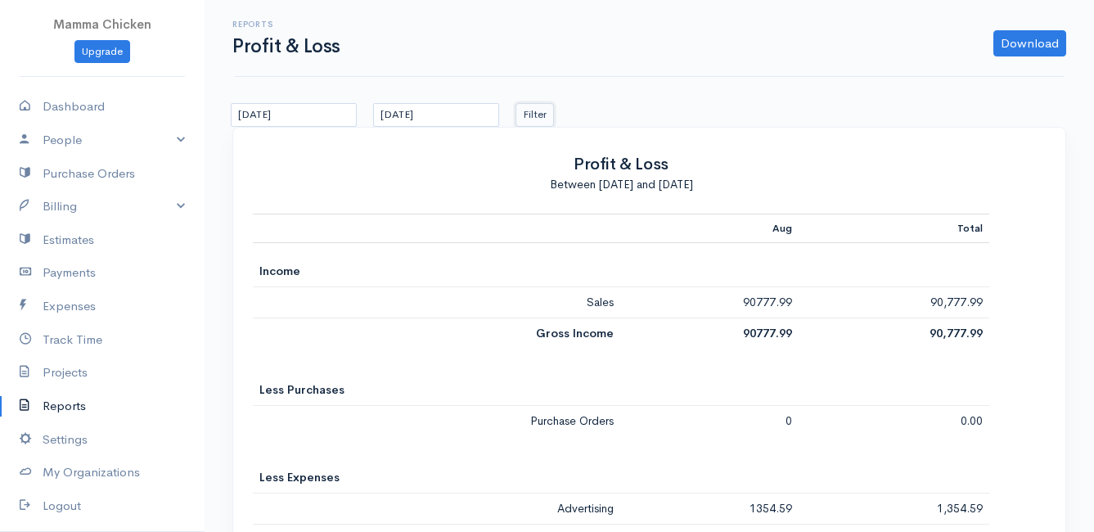
click at [539, 119] on button "Filter" at bounding box center [534, 115] width 38 height 24
click at [1027, 45] on link "Download" at bounding box center [1029, 43] width 73 height 26
click at [981, 79] on link "PDF" at bounding box center [997, 78] width 129 height 29
click at [81, 303] on link "Expenses" at bounding box center [102, 307] width 204 height 34
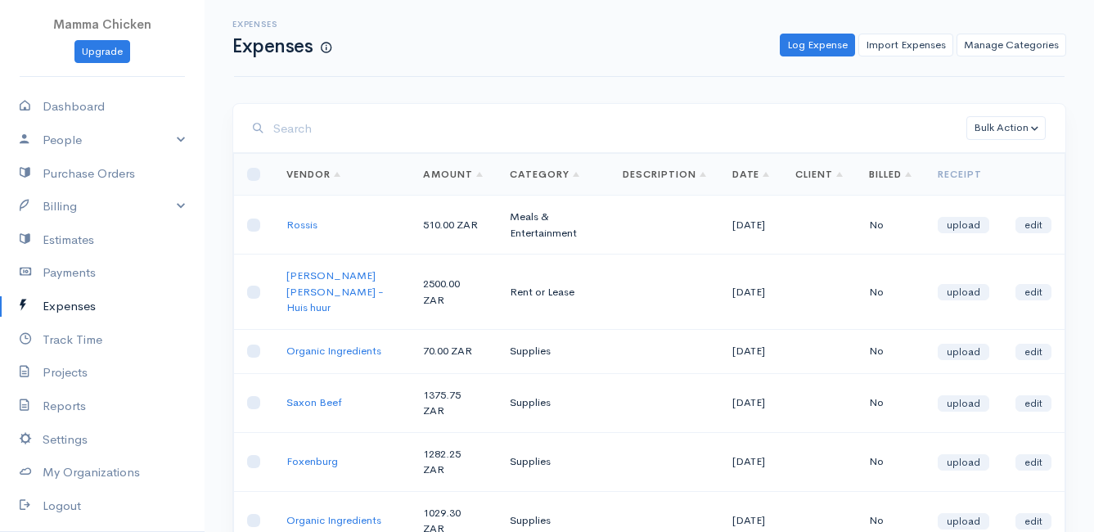
scroll to position [82, 0]
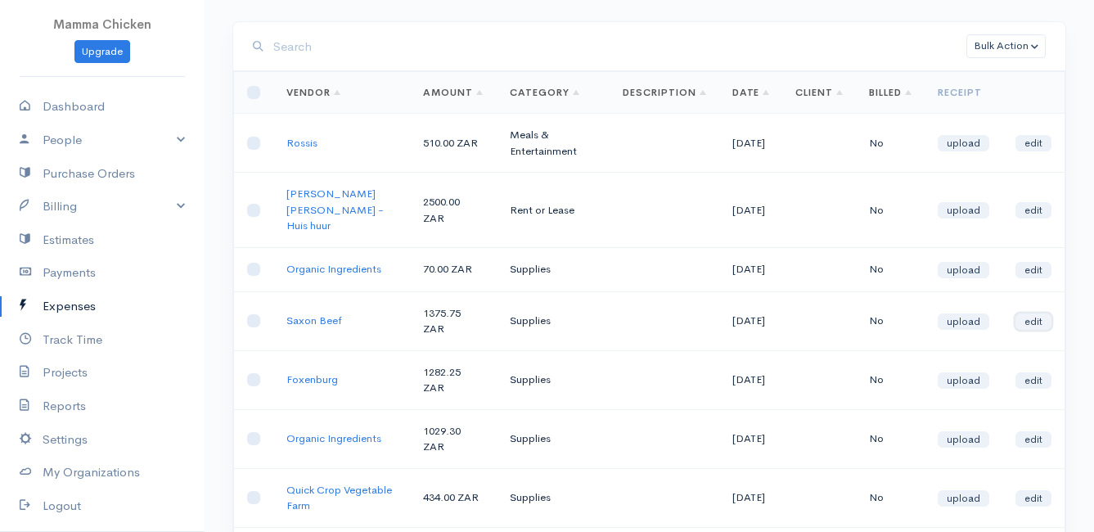
click at [1041, 330] on link "edit" at bounding box center [1033, 321] width 36 height 16
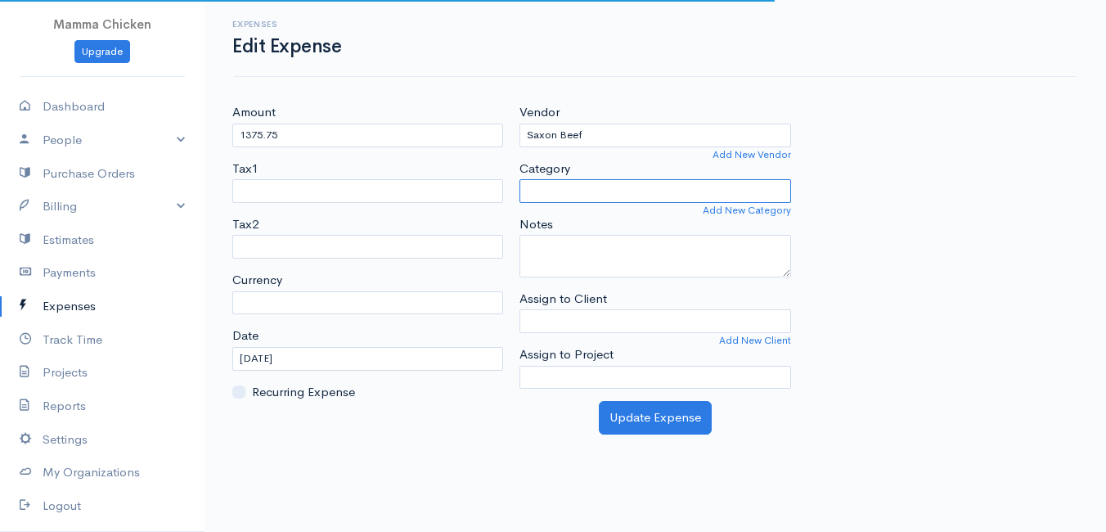
click at [658, 188] on select "Category" at bounding box center [654, 191] width 271 height 24
select select "ZAR"
select select "Supplies"
select select
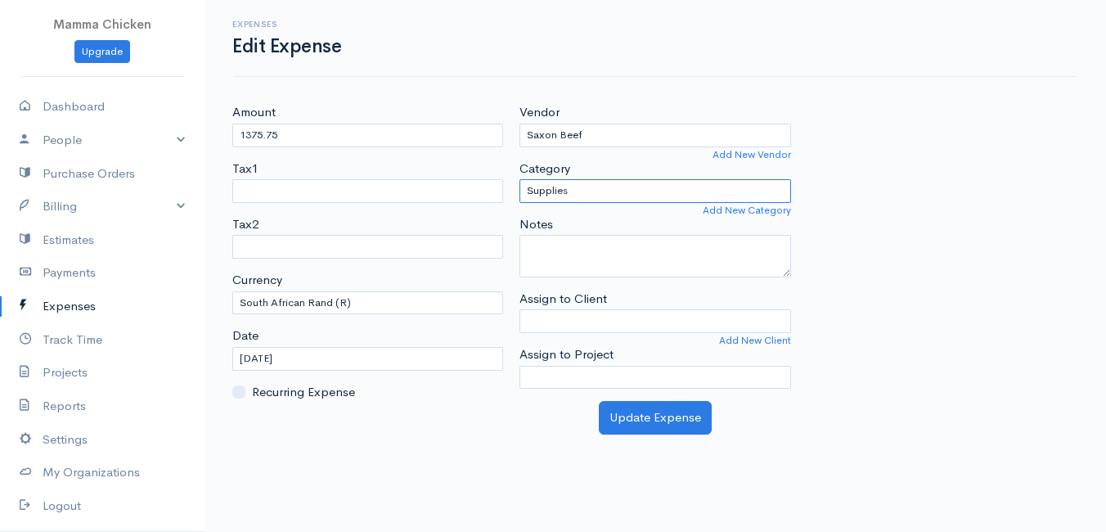
click at [519, 179] on select "Advertising Car & Truck Expenses Contractors Education Education and Training E…" at bounding box center [654, 191] width 271 height 24
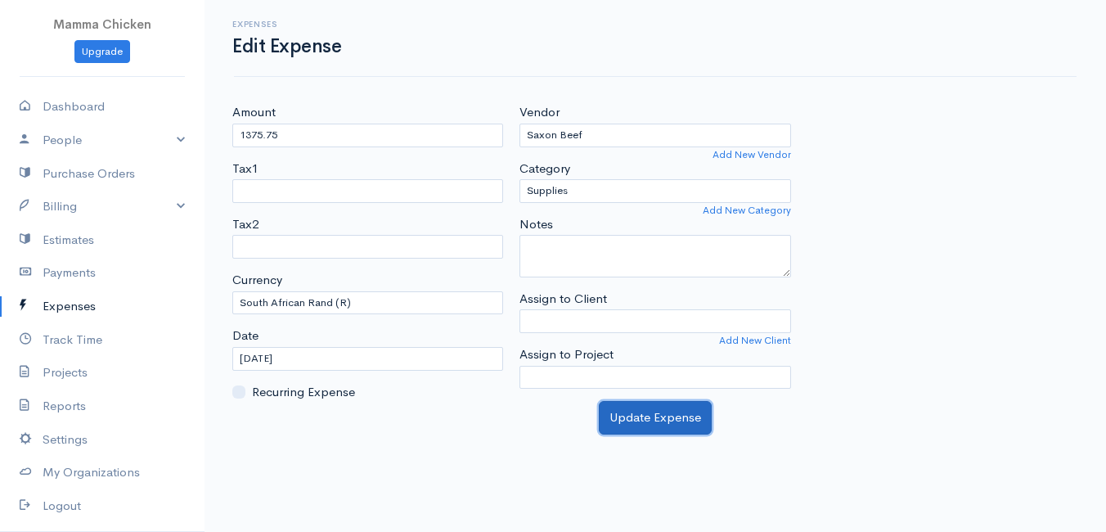
click at [667, 420] on button "Update Expense" at bounding box center [655, 418] width 113 height 34
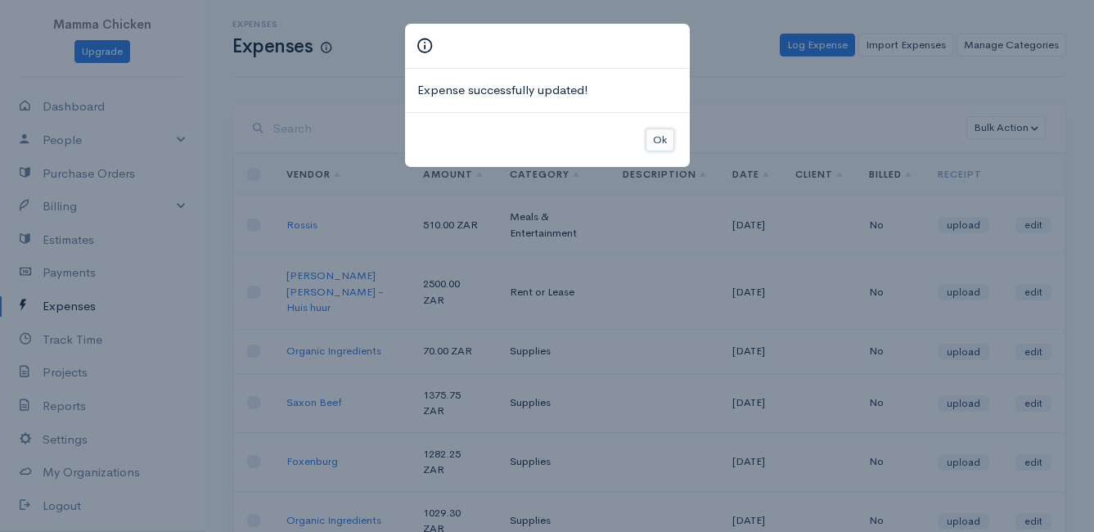
click at [666, 139] on button "Ok" at bounding box center [659, 140] width 29 height 24
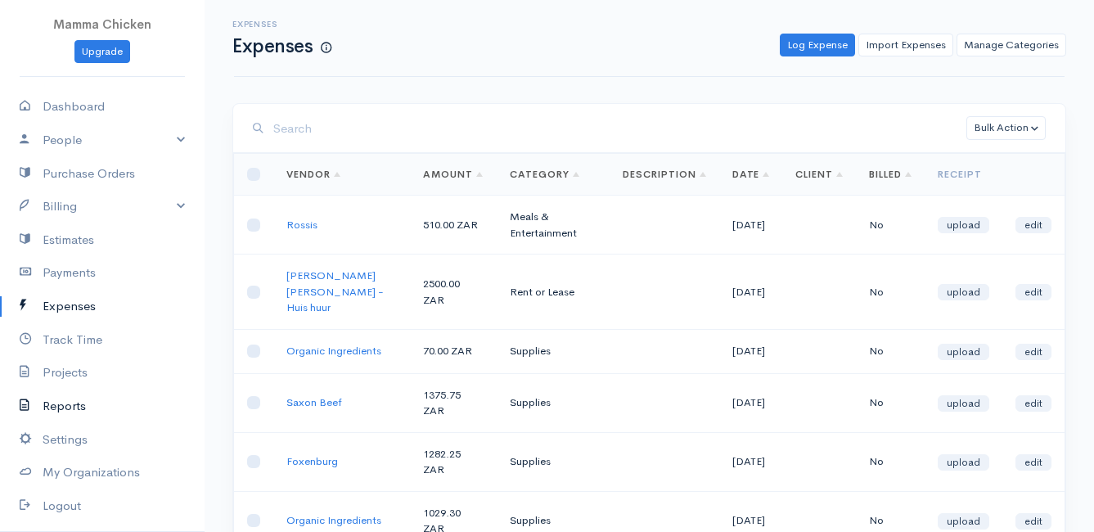
click at [69, 406] on link "Reports" at bounding box center [102, 406] width 204 height 34
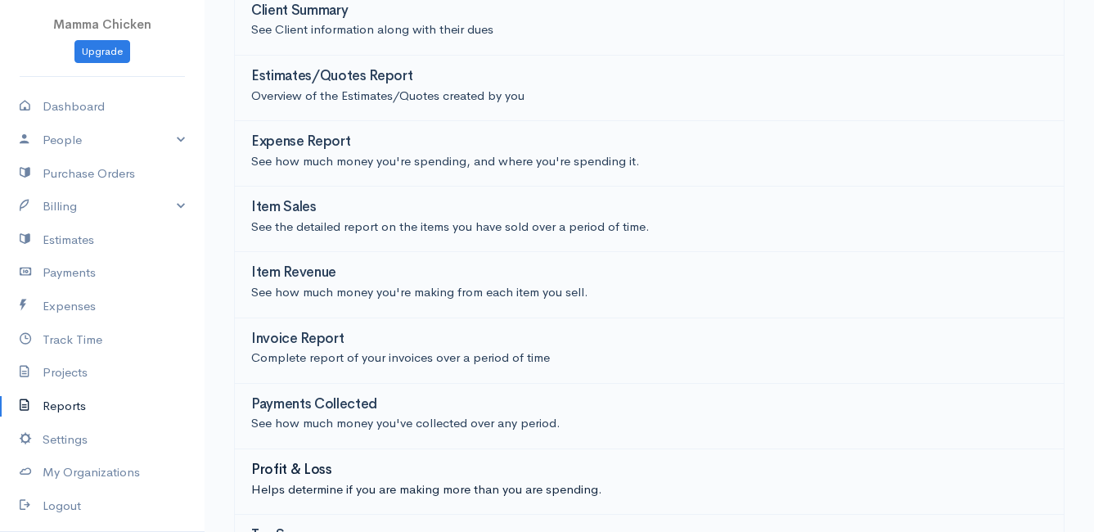
scroll to position [360, 0]
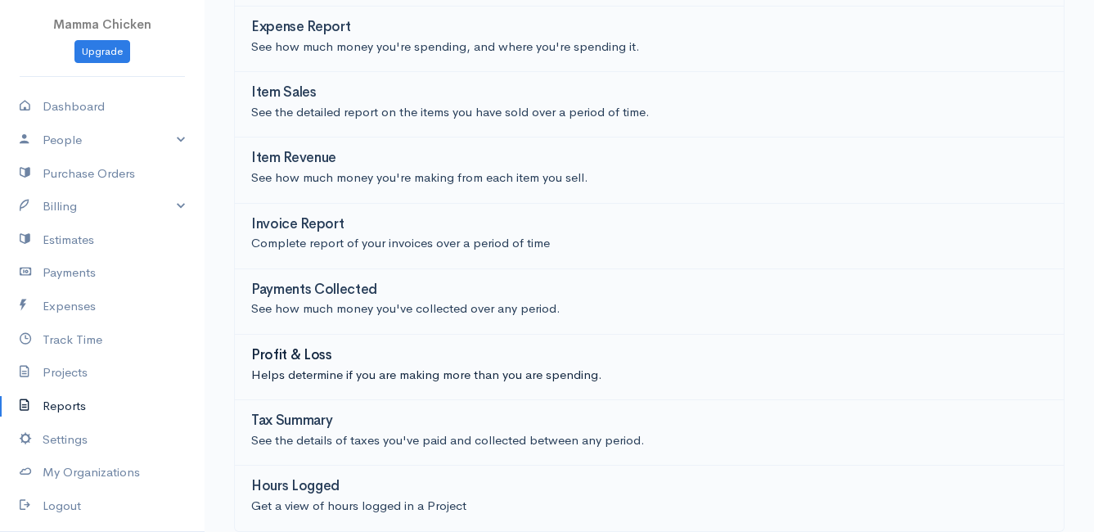
click at [303, 355] on h3 "Profit & Loss" at bounding box center [291, 356] width 81 height 16
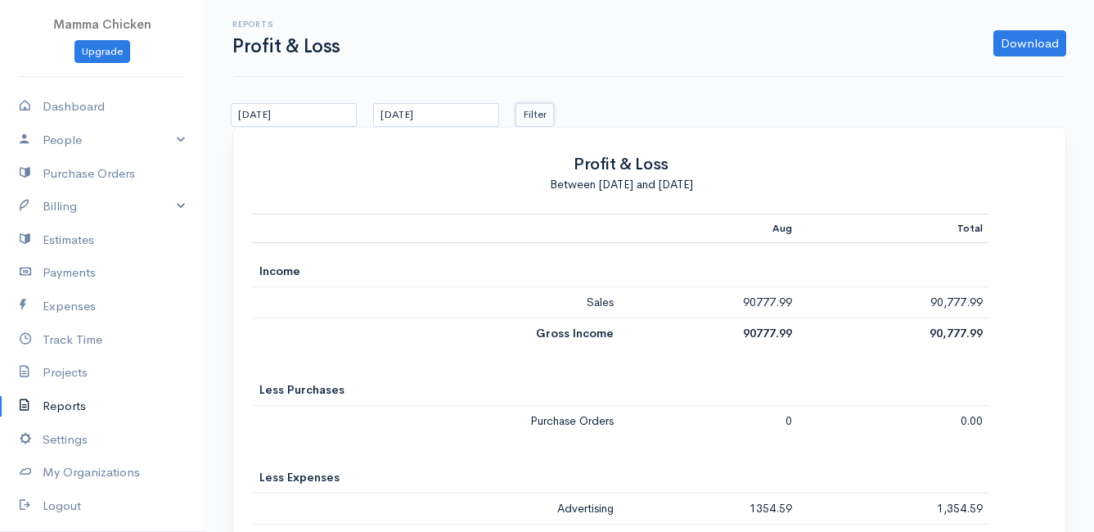
click at [533, 106] on button "Filter" at bounding box center [534, 115] width 38 height 24
click at [82, 209] on link "Billing" at bounding box center [102, 207] width 204 height 34
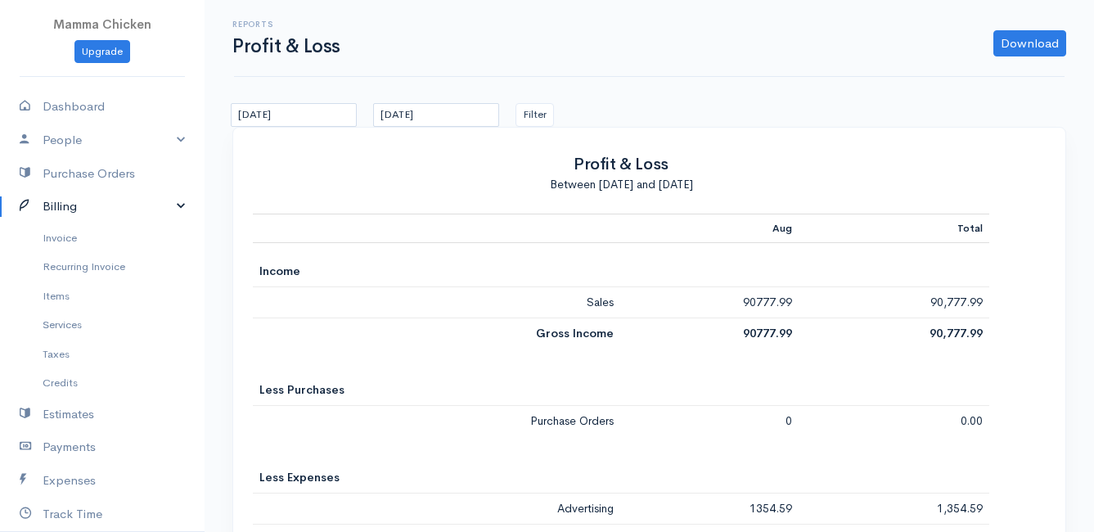
click at [82, 213] on link "Billing" at bounding box center [102, 207] width 204 height 34
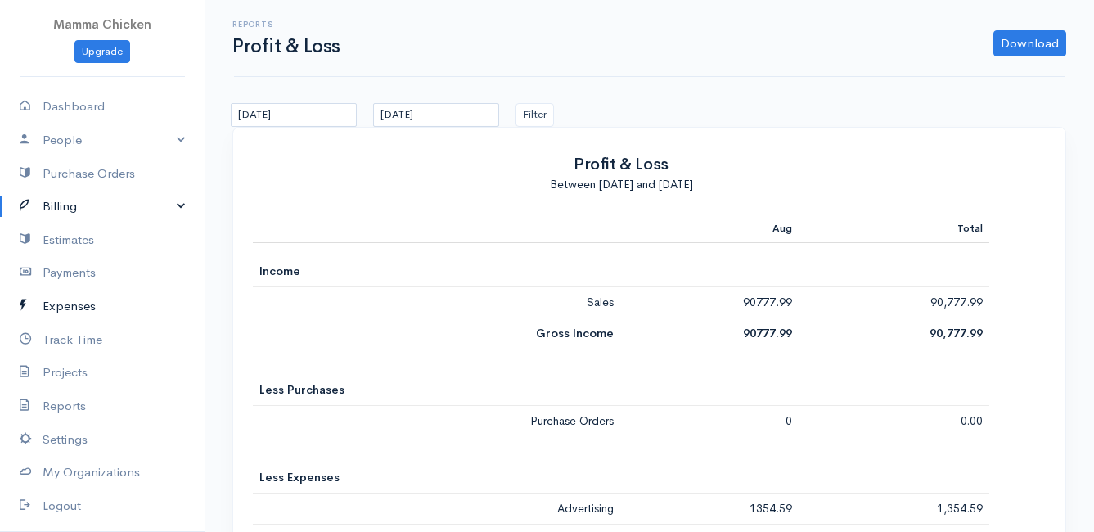
click at [79, 304] on link "Expenses" at bounding box center [102, 307] width 204 height 34
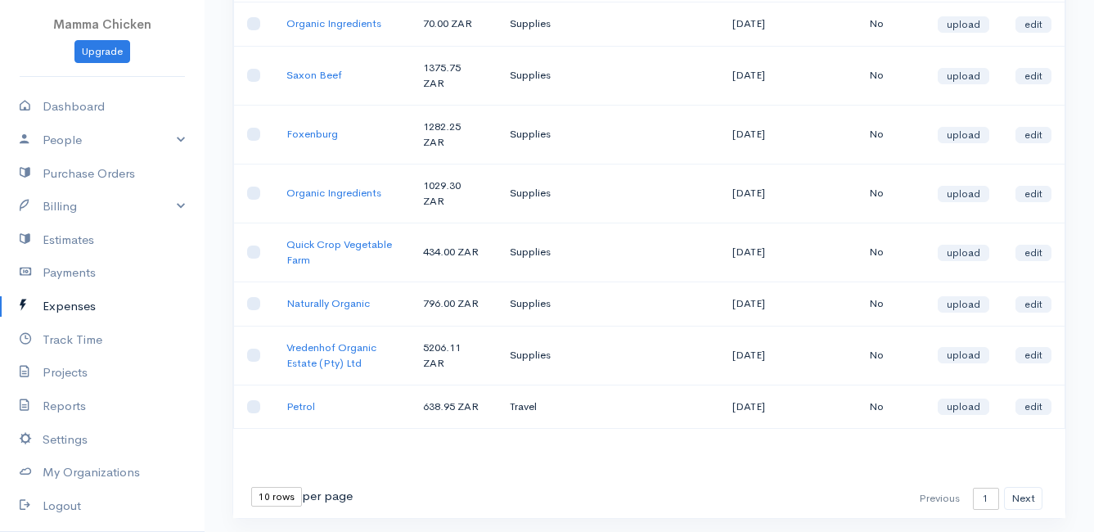
scroll to position [406, 0]
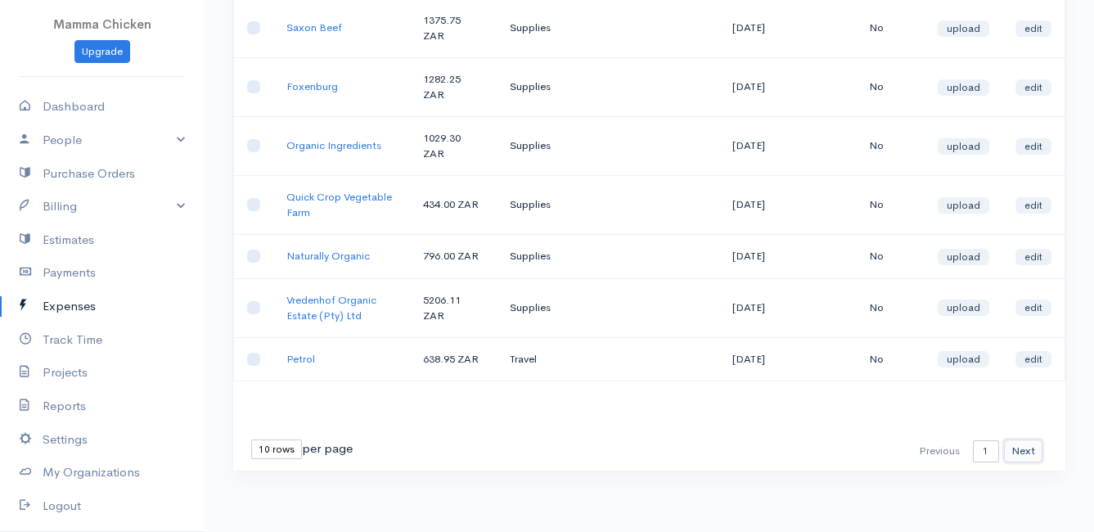
click at [1027, 454] on button "Next" at bounding box center [1023, 451] width 38 height 24
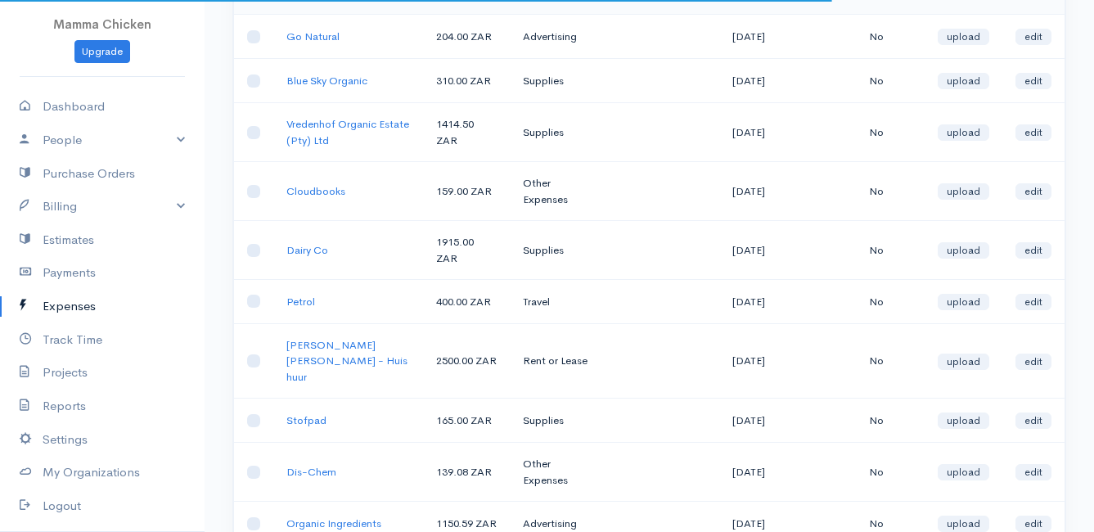
scroll to position [17, 0]
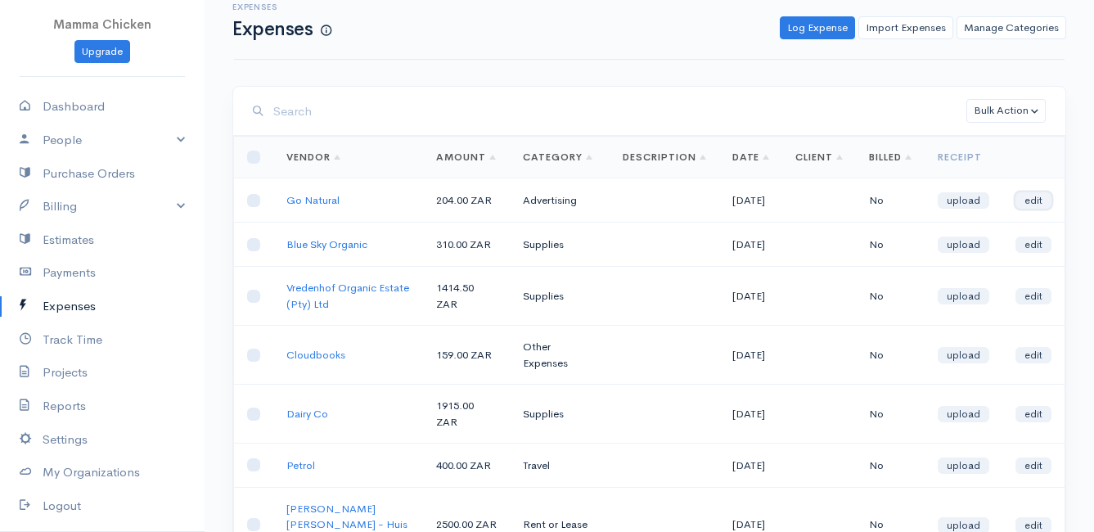
click at [1036, 199] on link "edit" at bounding box center [1033, 200] width 36 height 16
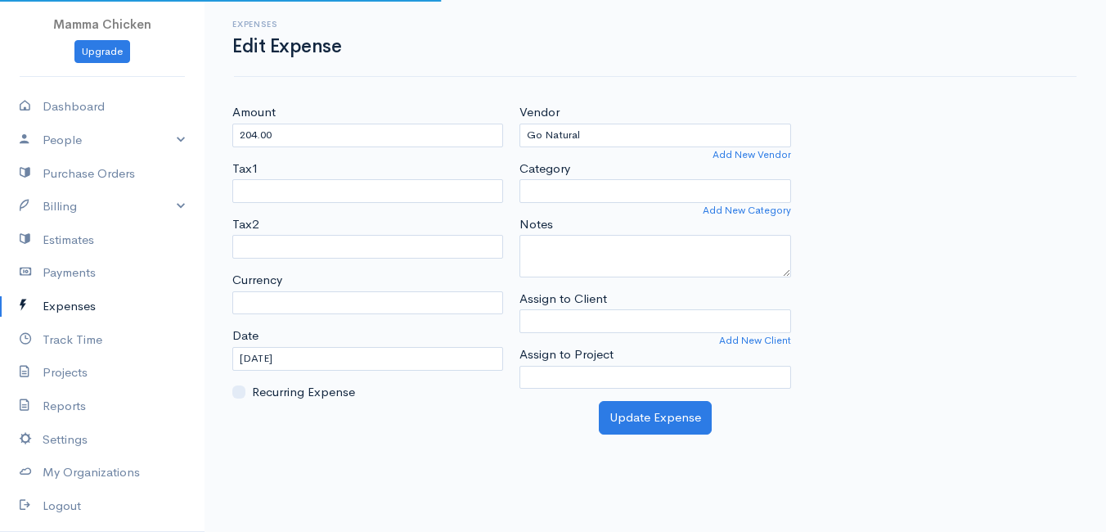
select select "ZAR"
select select "Advertising"
select select
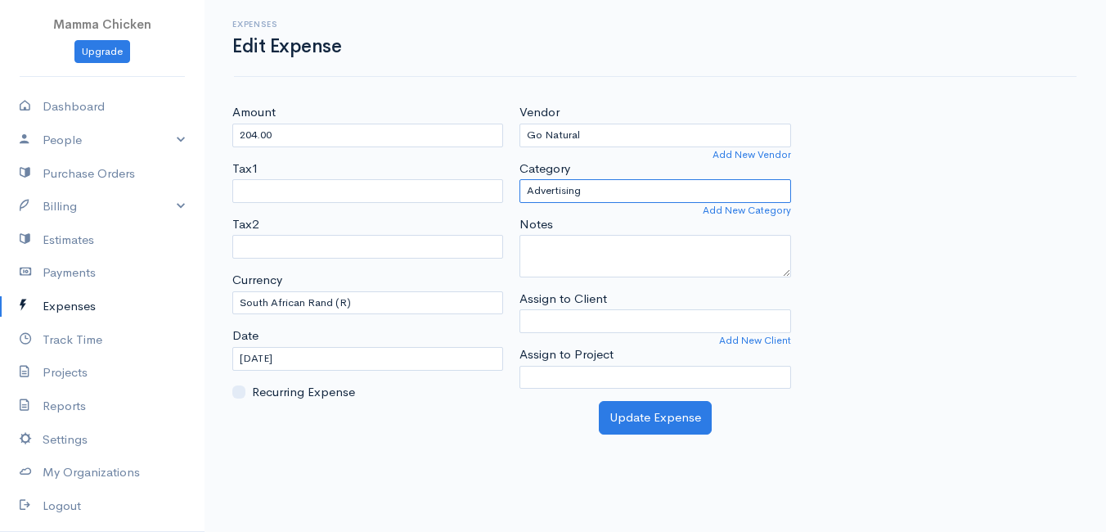
click at [617, 191] on select "Advertising Car & Truck Expenses Contractors Education Education and Training E…" at bounding box center [654, 191] width 271 height 24
select select "Supplies"
click at [519, 179] on select "Advertising Car & Truck Expenses Contractors Education Education and Training E…" at bounding box center [654, 191] width 271 height 24
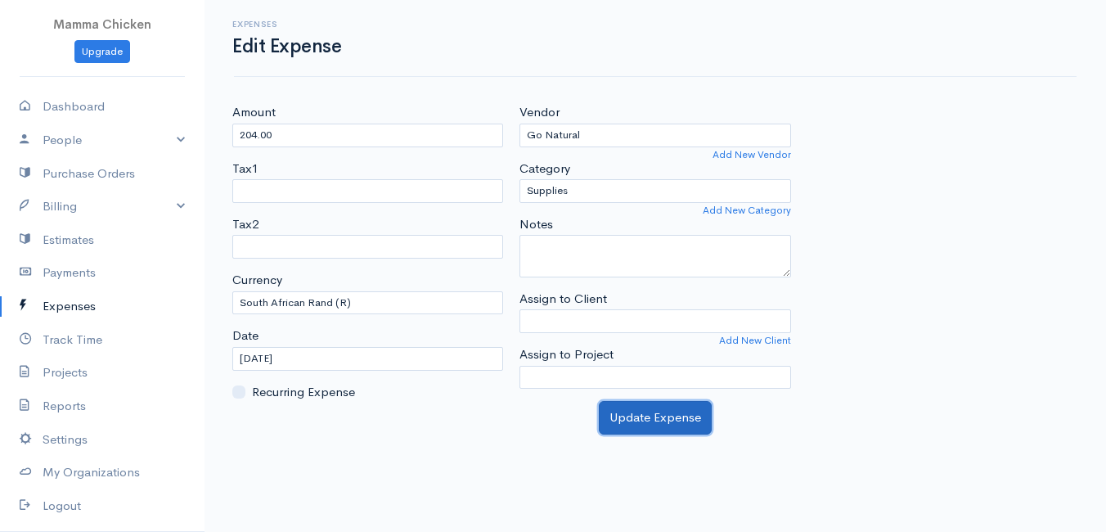
click at [650, 408] on button "Update Expense" at bounding box center [655, 418] width 113 height 34
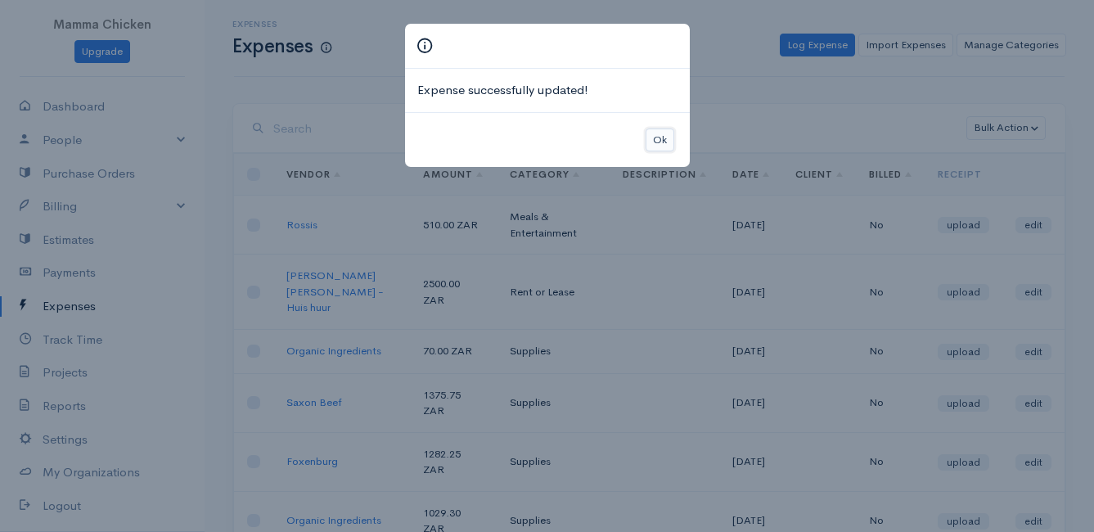
click at [660, 141] on button "Ok" at bounding box center [659, 140] width 29 height 24
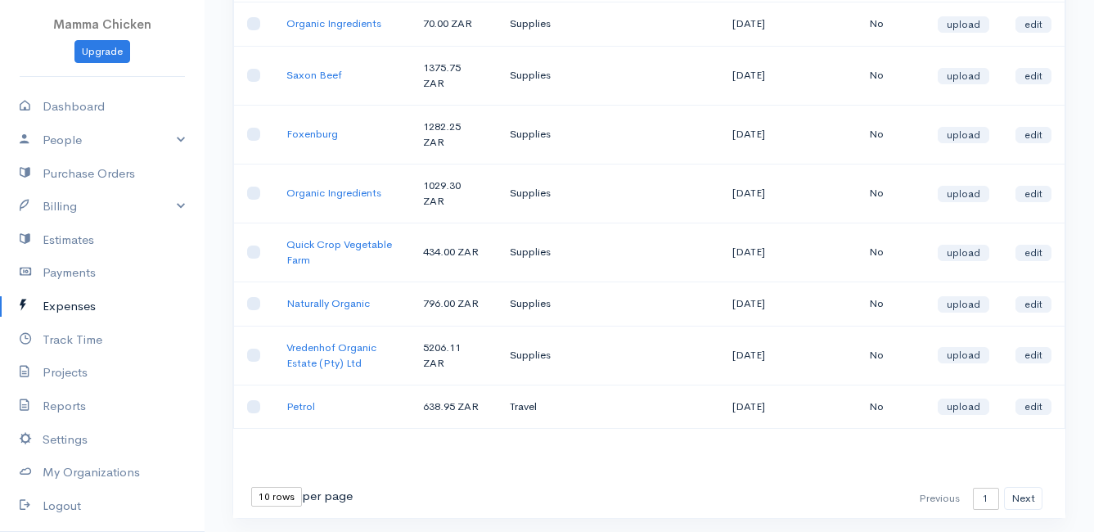
scroll to position [406, 0]
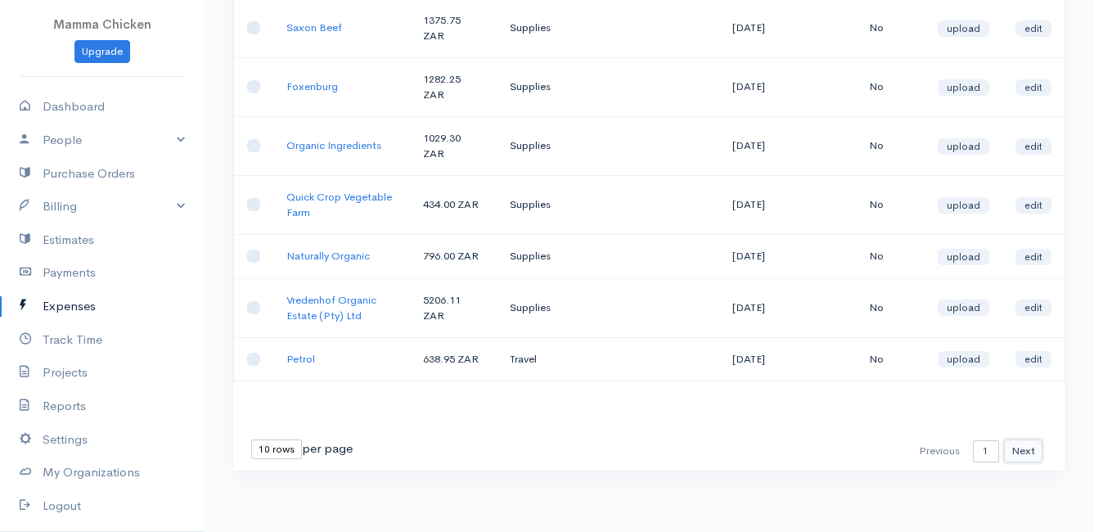
click at [1024, 449] on button "Next" at bounding box center [1023, 451] width 38 height 24
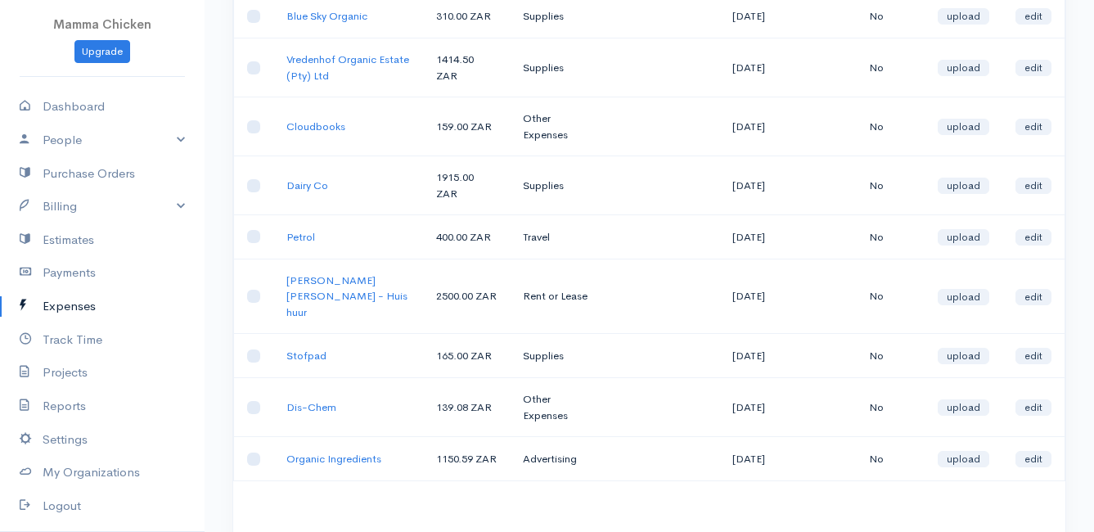
scroll to position [327, 0]
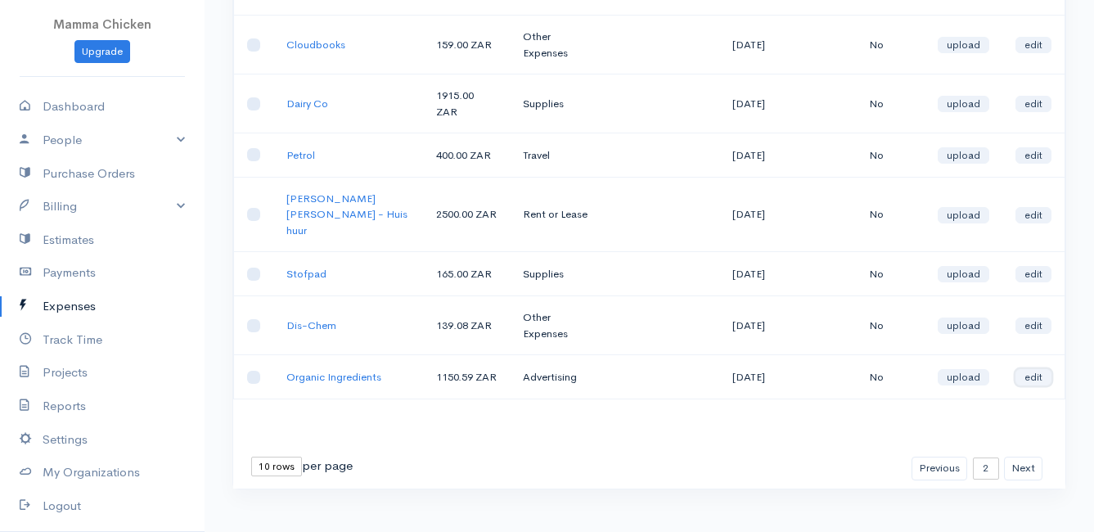
click at [1032, 369] on link "edit" at bounding box center [1033, 377] width 36 height 16
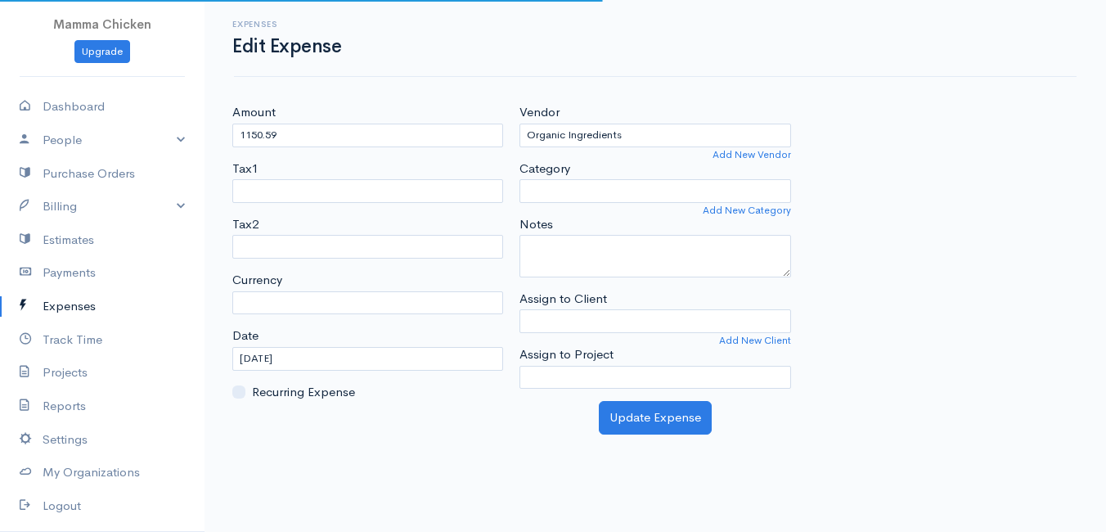
select select "ZAR"
select select "Advertising"
select select
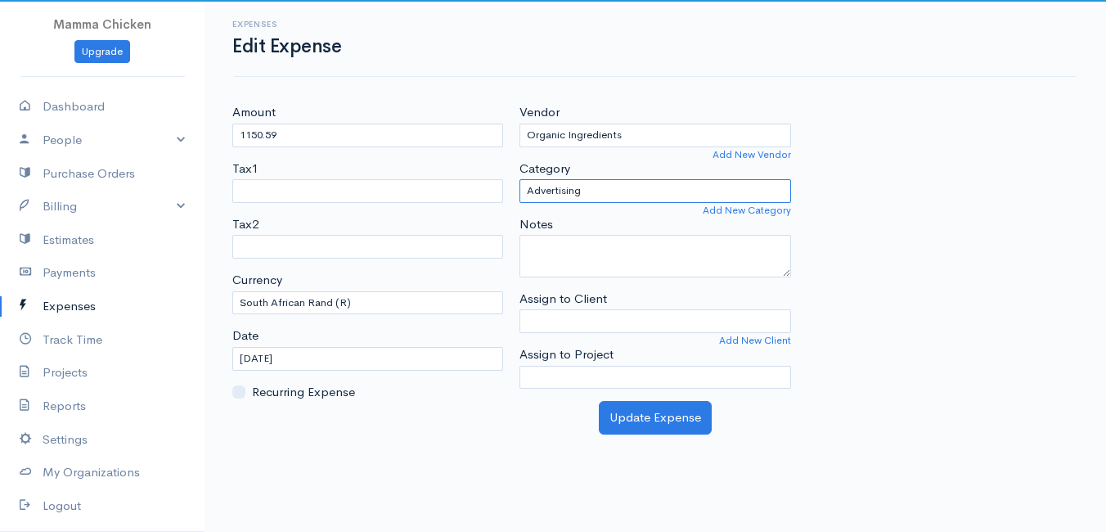
click at [577, 191] on select "Advertising Car & Truck Expenses Contractors Education Education and Training E…" at bounding box center [654, 191] width 271 height 24
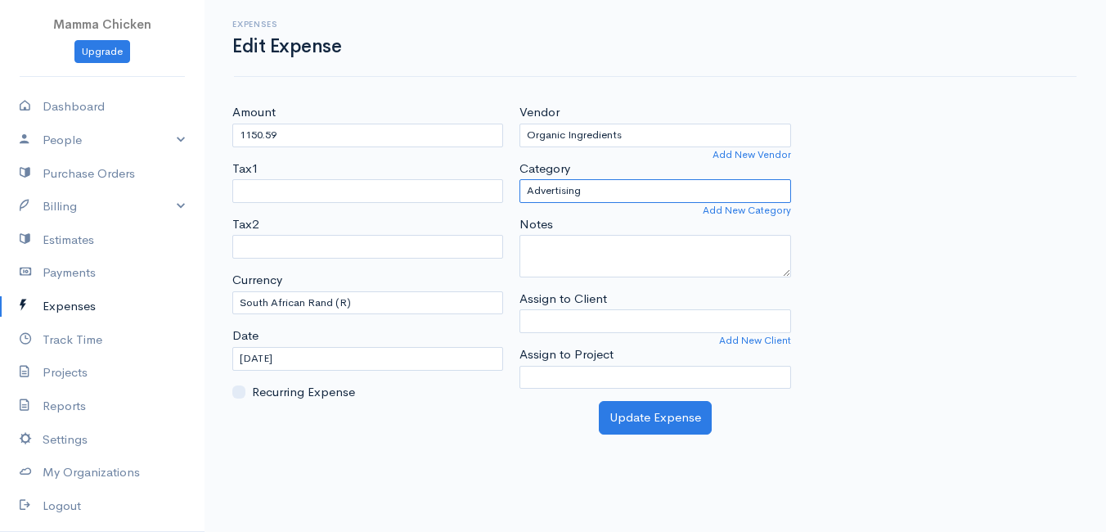
select select "Supplies"
click at [519, 179] on select "Advertising Car & Truck Expenses Contractors Education Education and Training E…" at bounding box center [654, 191] width 271 height 24
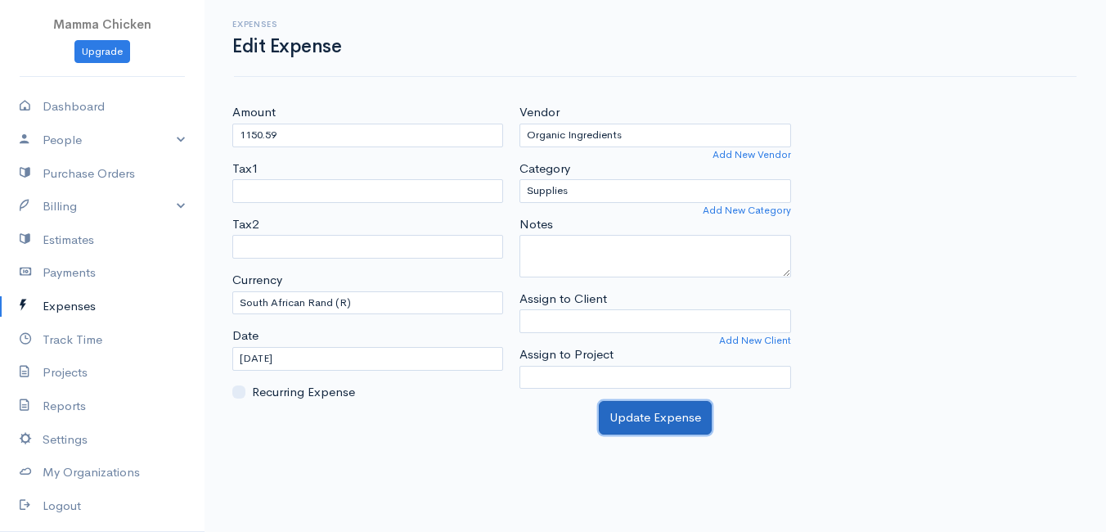
click at [633, 415] on button "Update Expense" at bounding box center [655, 418] width 113 height 34
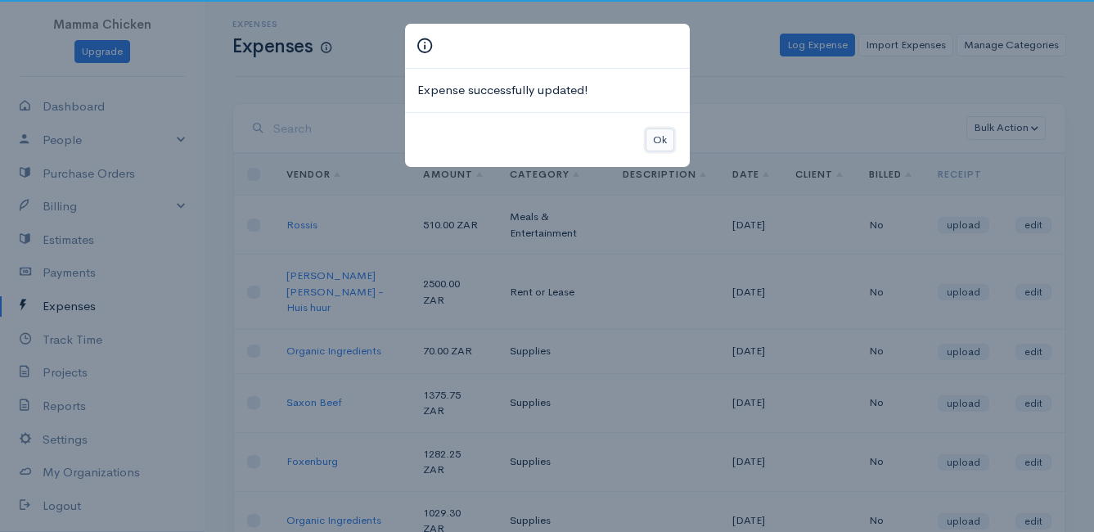
click at [660, 130] on button "Ok" at bounding box center [659, 140] width 29 height 24
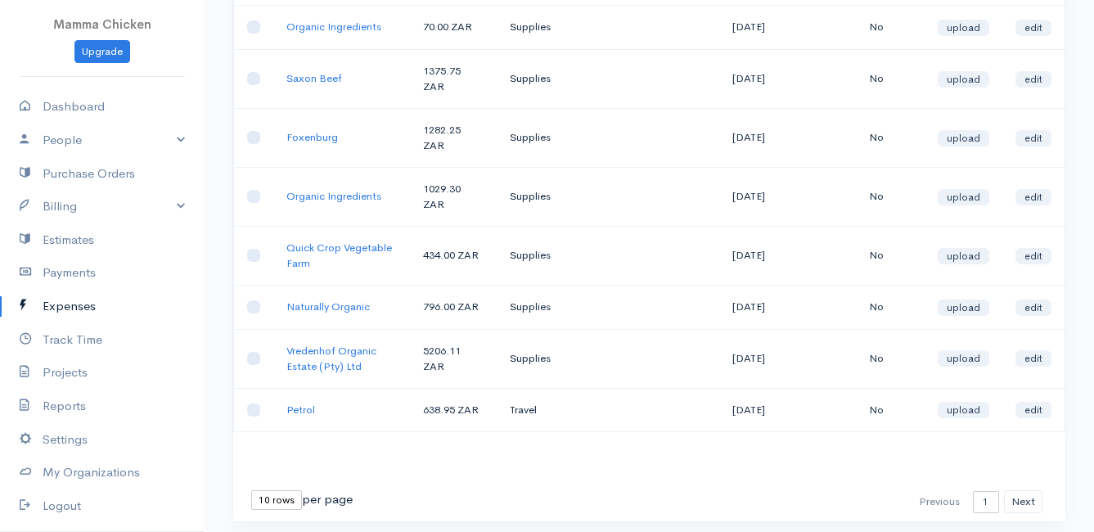
scroll to position [406, 0]
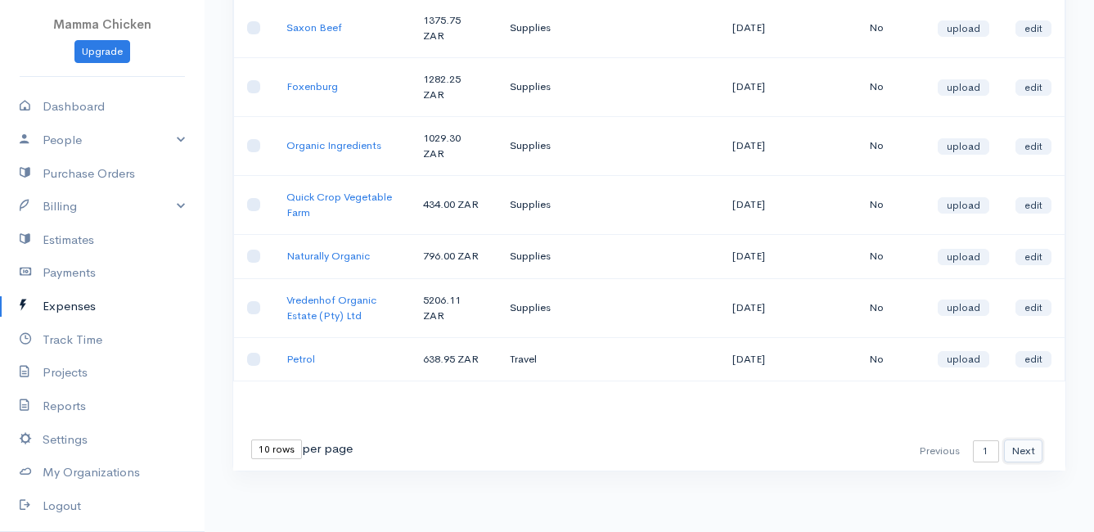
click at [1020, 441] on button "Next" at bounding box center [1023, 451] width 38 height 24
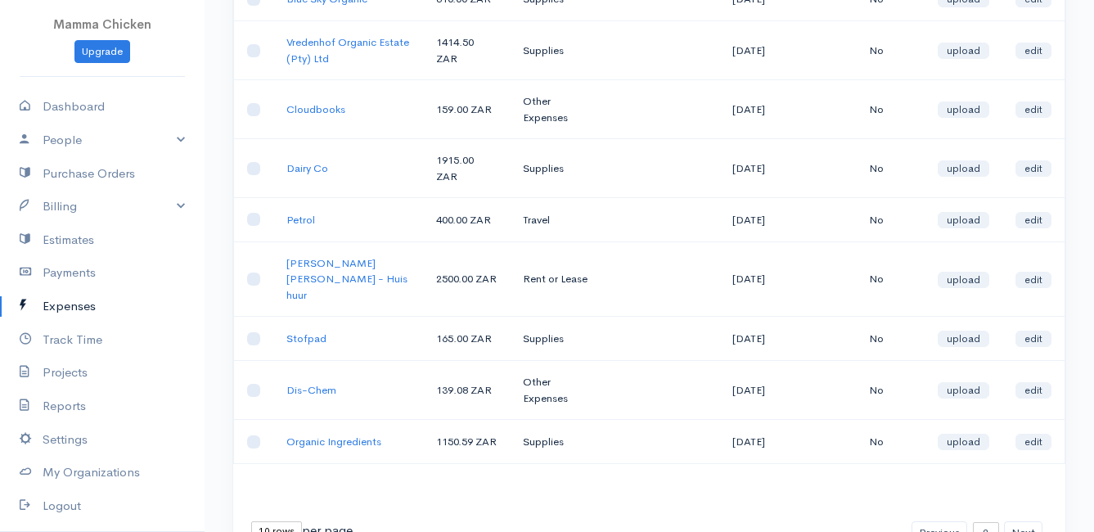
scroll to position [344, 0]
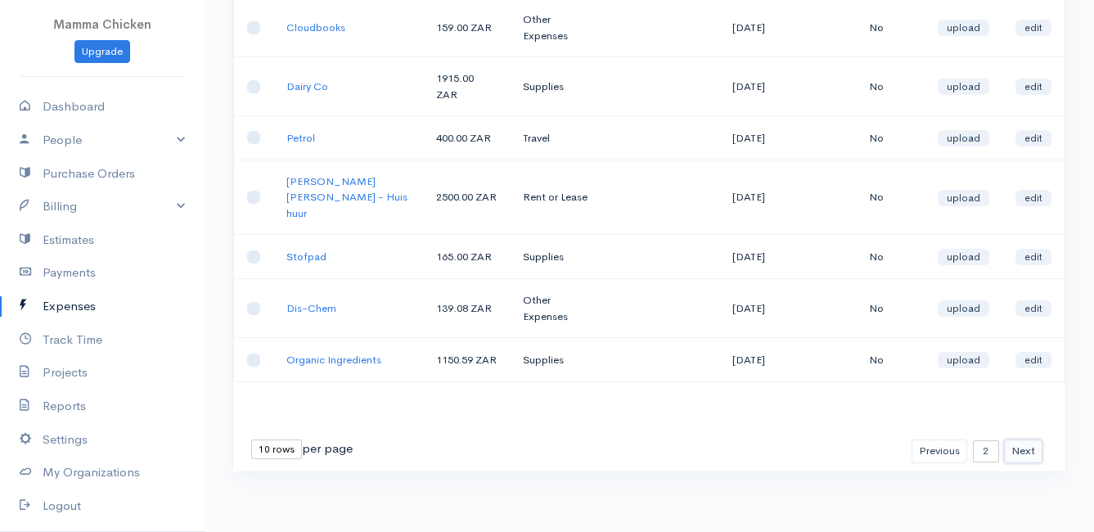
click at [1029, 455] on button "Next" at bounding box center [1023, 451] width 38 height 24
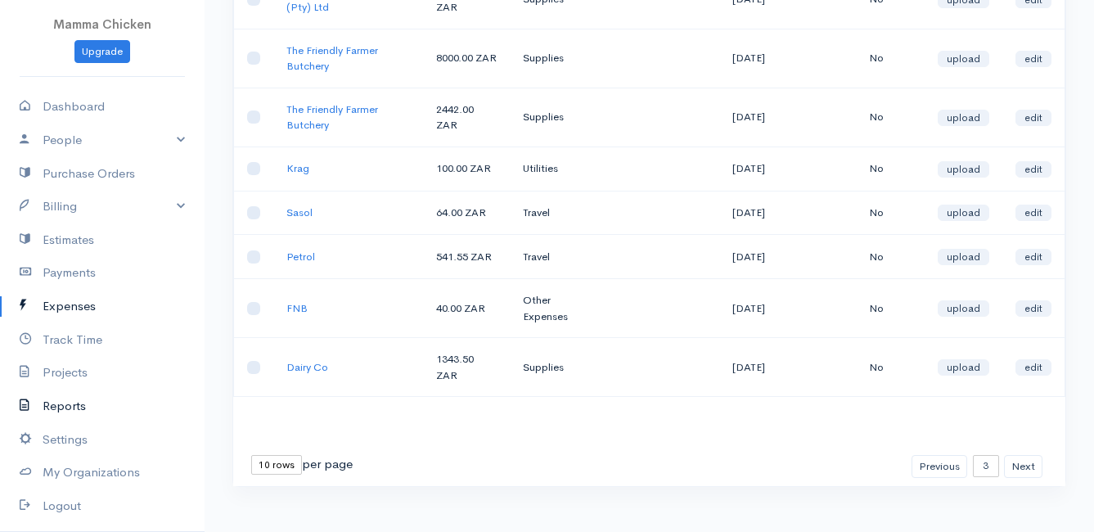
click at [71, 407] on link "Reports" at bounding box center [102, 406] width 204 height 34
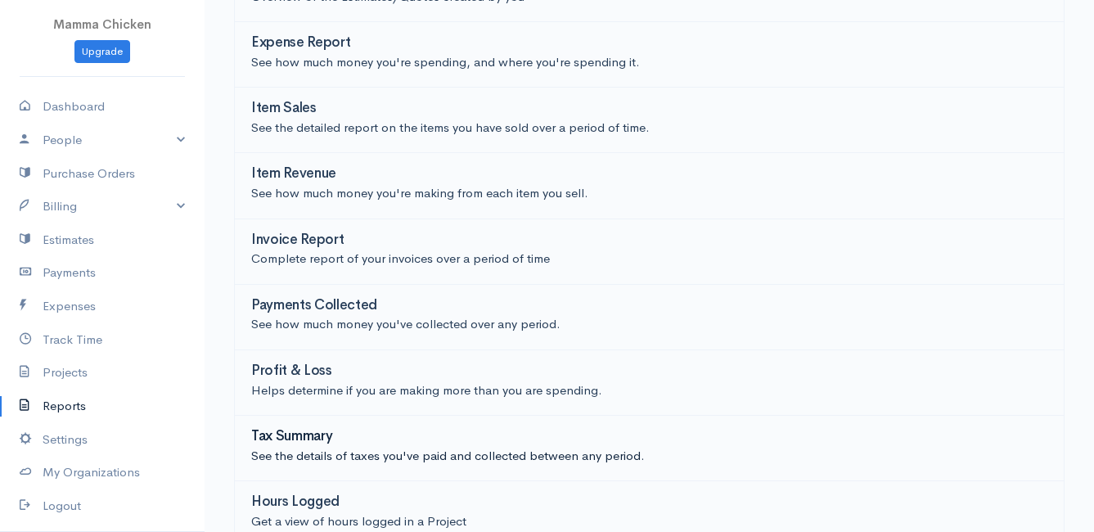
scroll to position [360, 0]
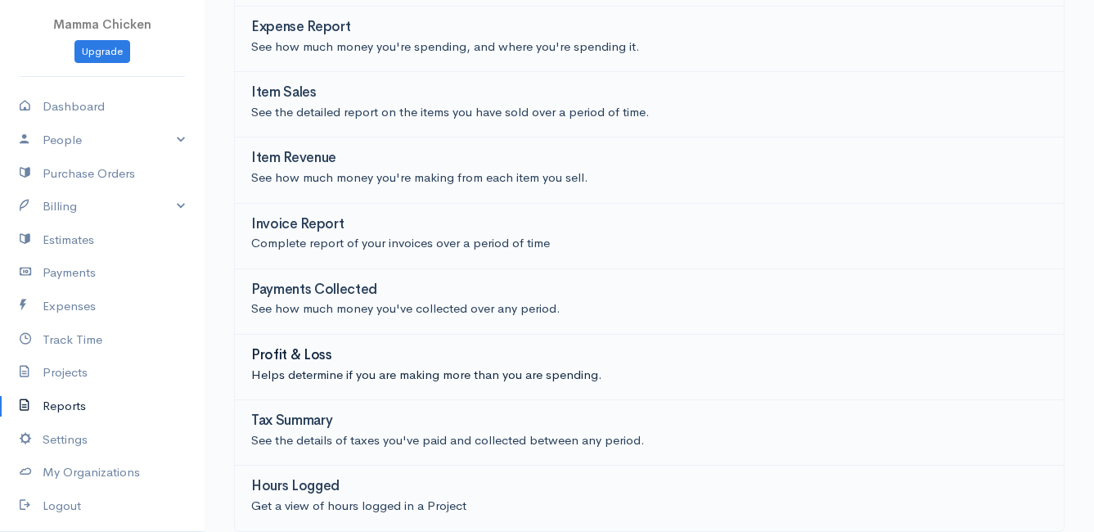
click at [317, 353] on h3 "Profit & Loss" at bounding box center [291, 356] width 81 height 16
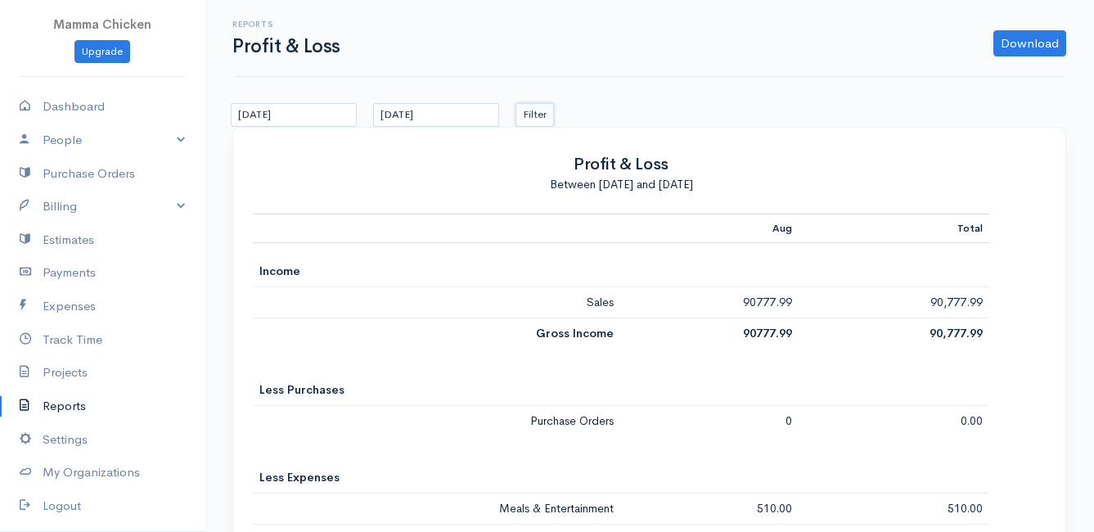
click at [542, 115] on button "Filter" at bounding box center [534, 115] width 38 height 24
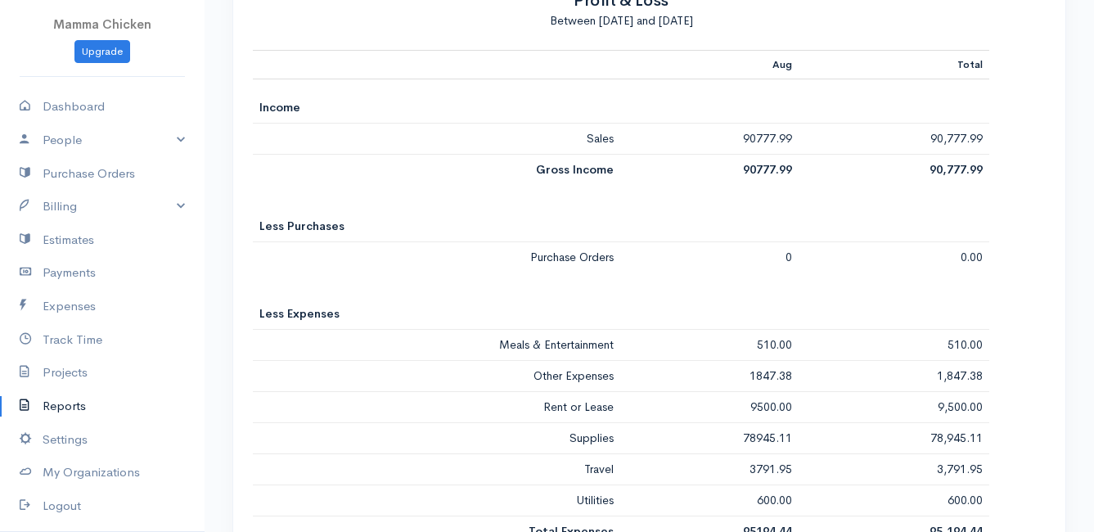
scroll to position [289, 0]
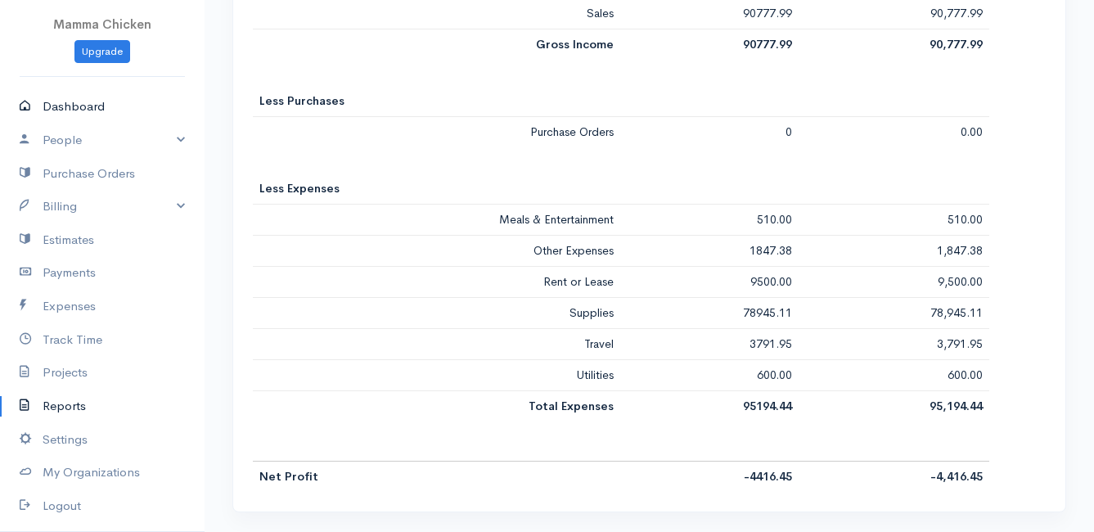
click at [61, 106] on link "Dashboard" at bounding box center [102, 107] width 204 height 34
select select "thistoyear"
